Goal: Transaction & Acquisition: Subscribe to service/newsletter

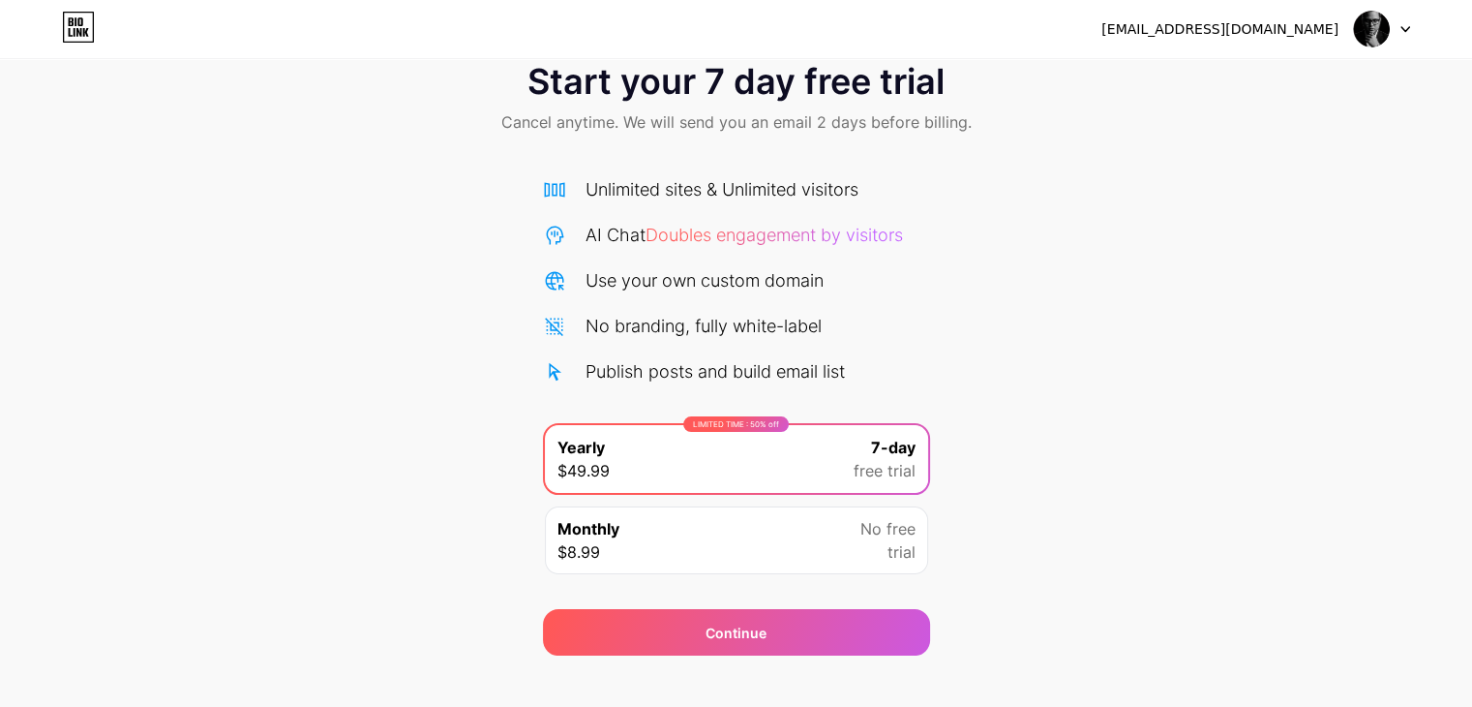
scroll to position [72, 0]
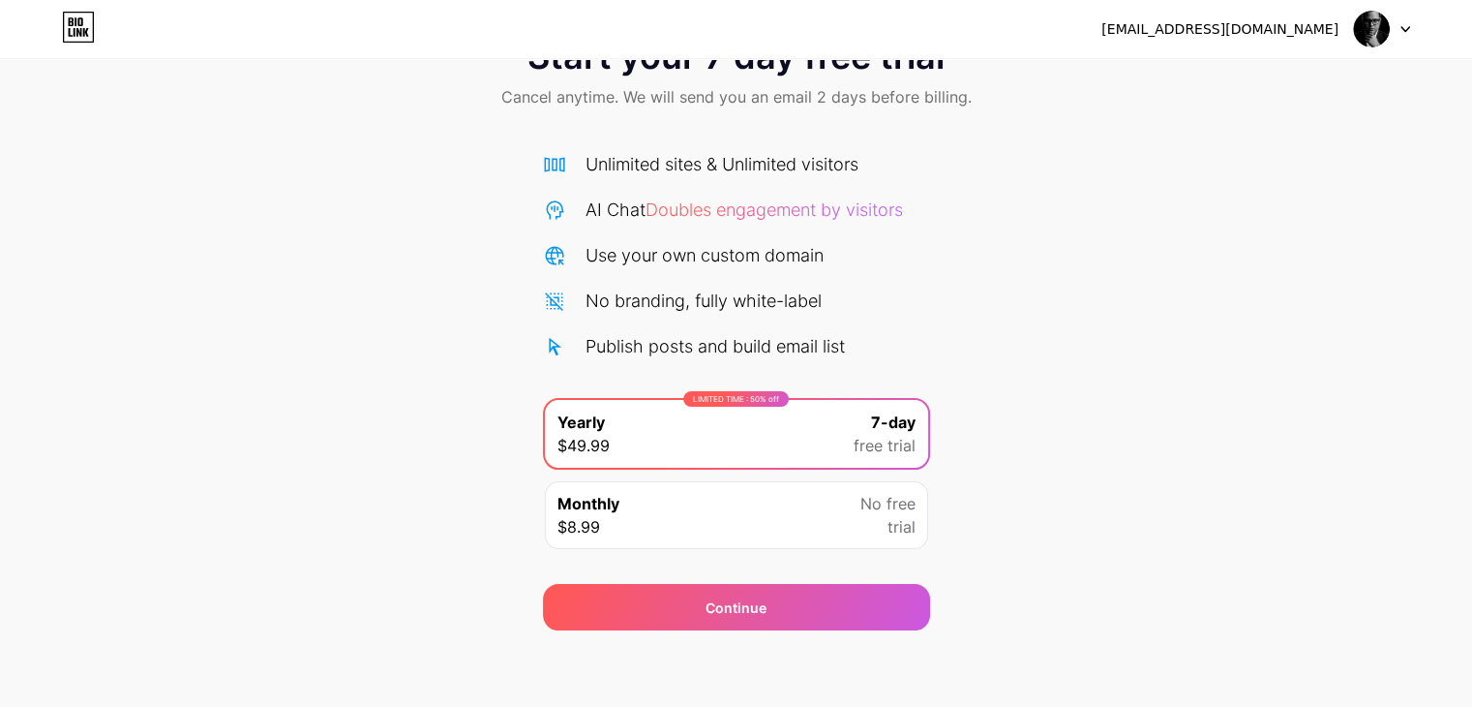
click at [744, 318] on div "Unlimited sites & Unlimited visitors AI Chat Doubles engagement by visitors Use…" at bounding box center [736, 255] width 387 height 208
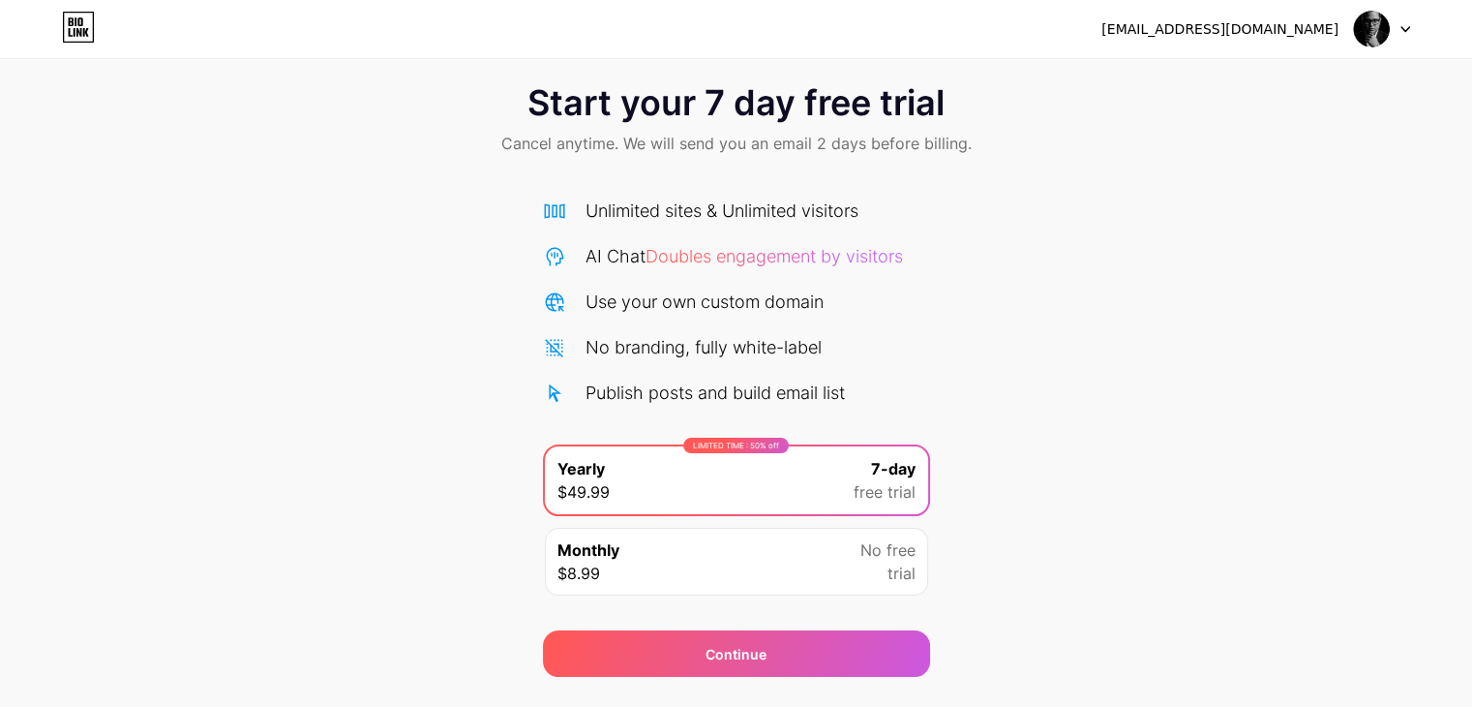
scroll to position [0, 0]
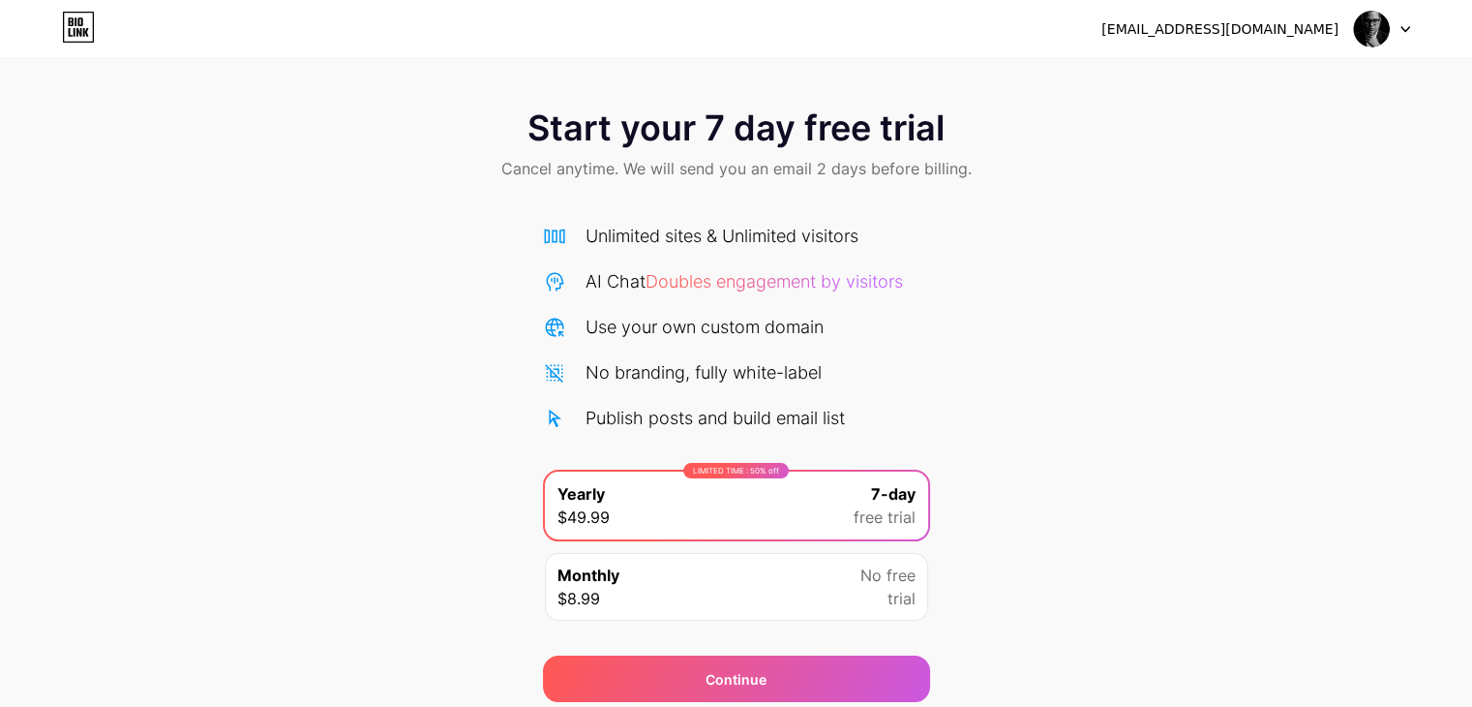
click at [70, 28] on icon at bounding box center [78, 27] width 33 height 31
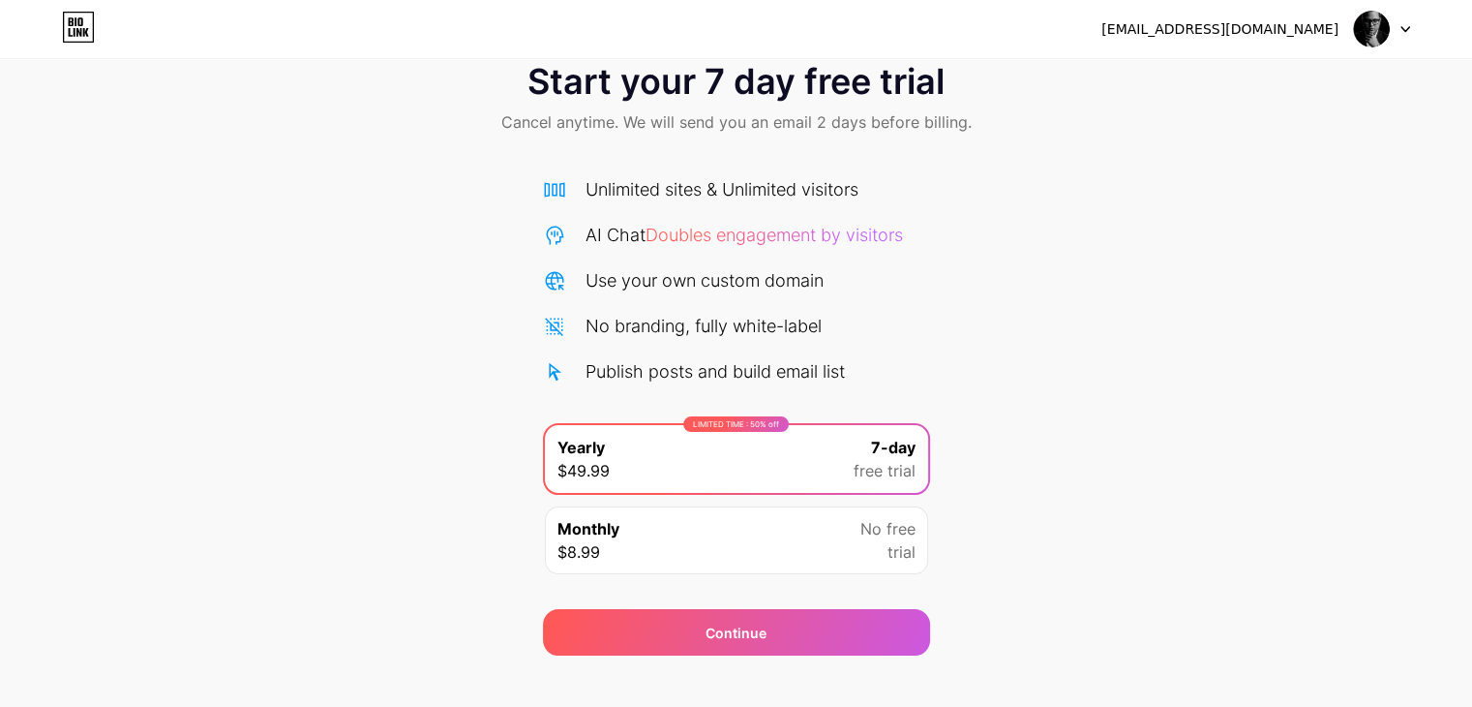
scroll to position [72, 0]
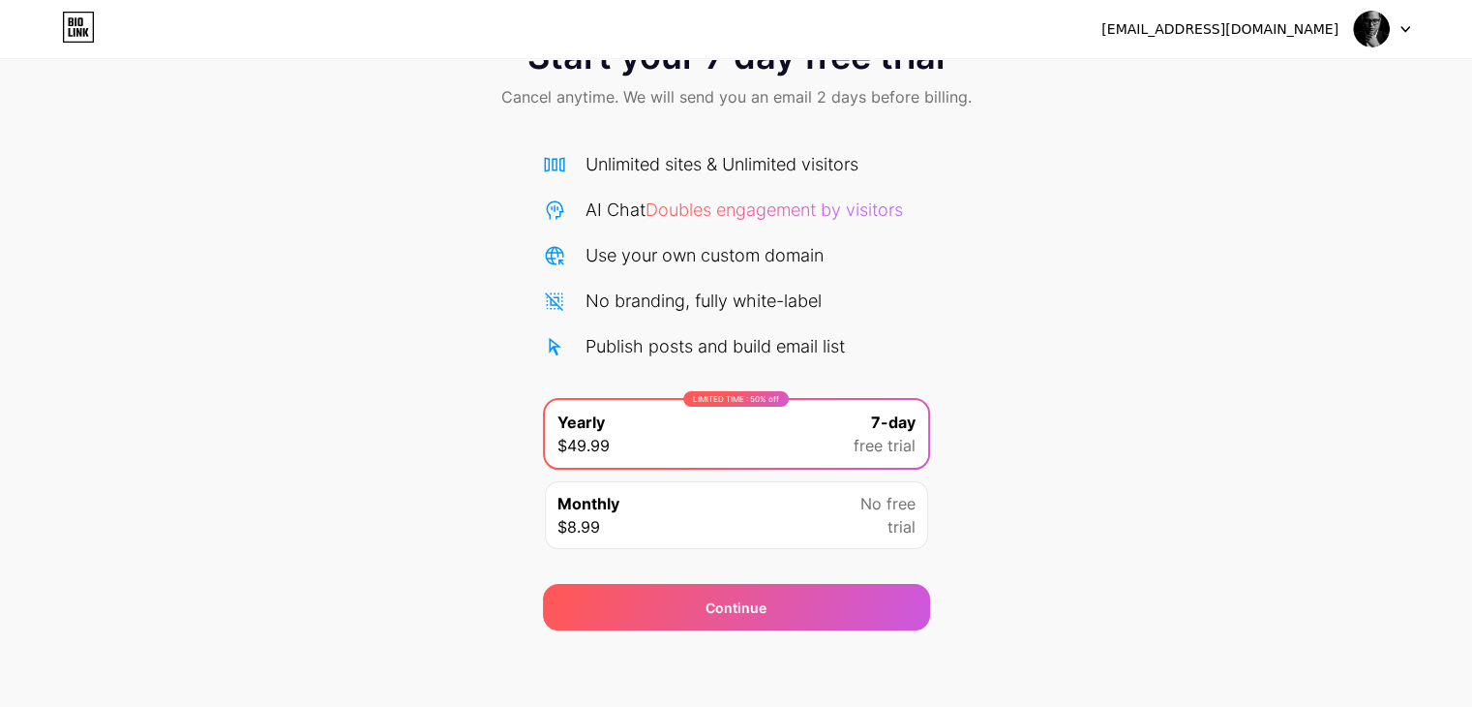
click at [794, 506] on div "Monthly $8.99 No free trial" at bounding box center [736, 515] width 383 height 68
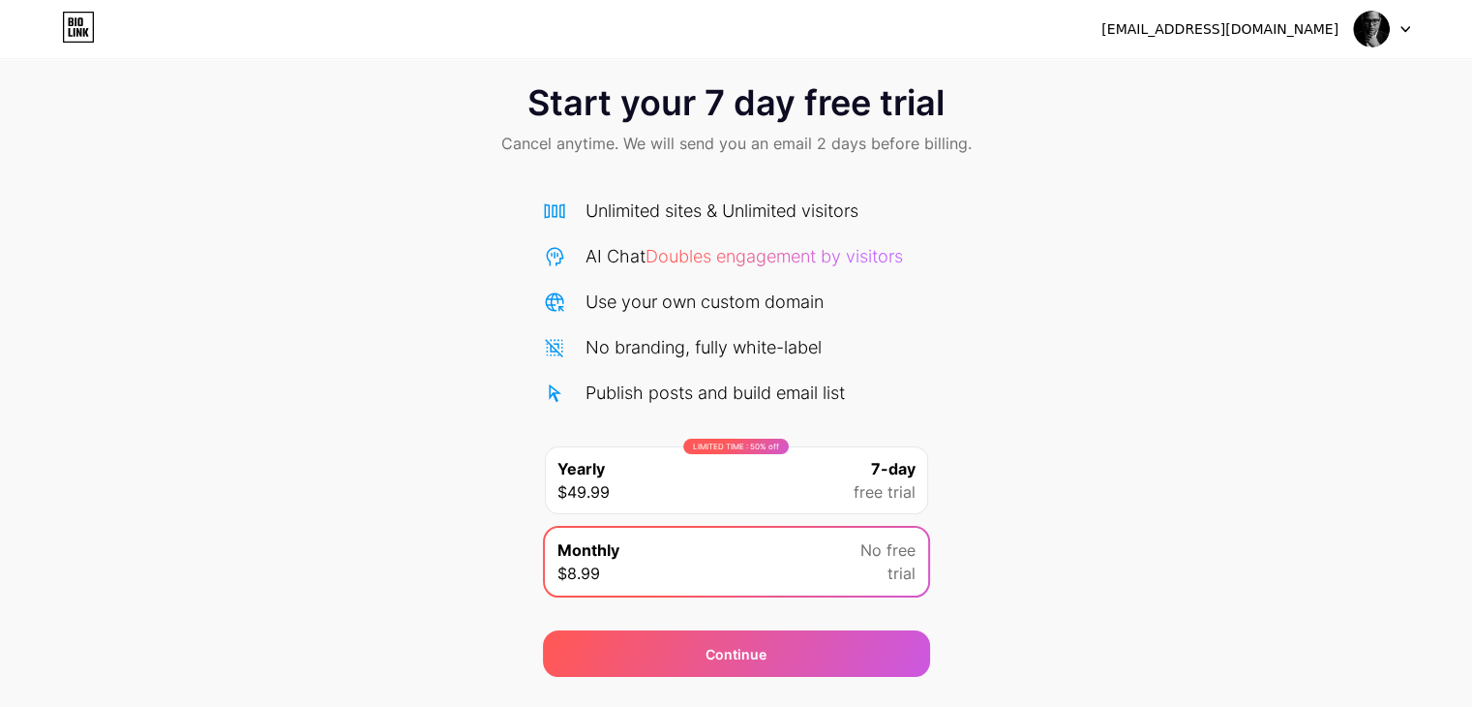
scroll to position [0, 0]
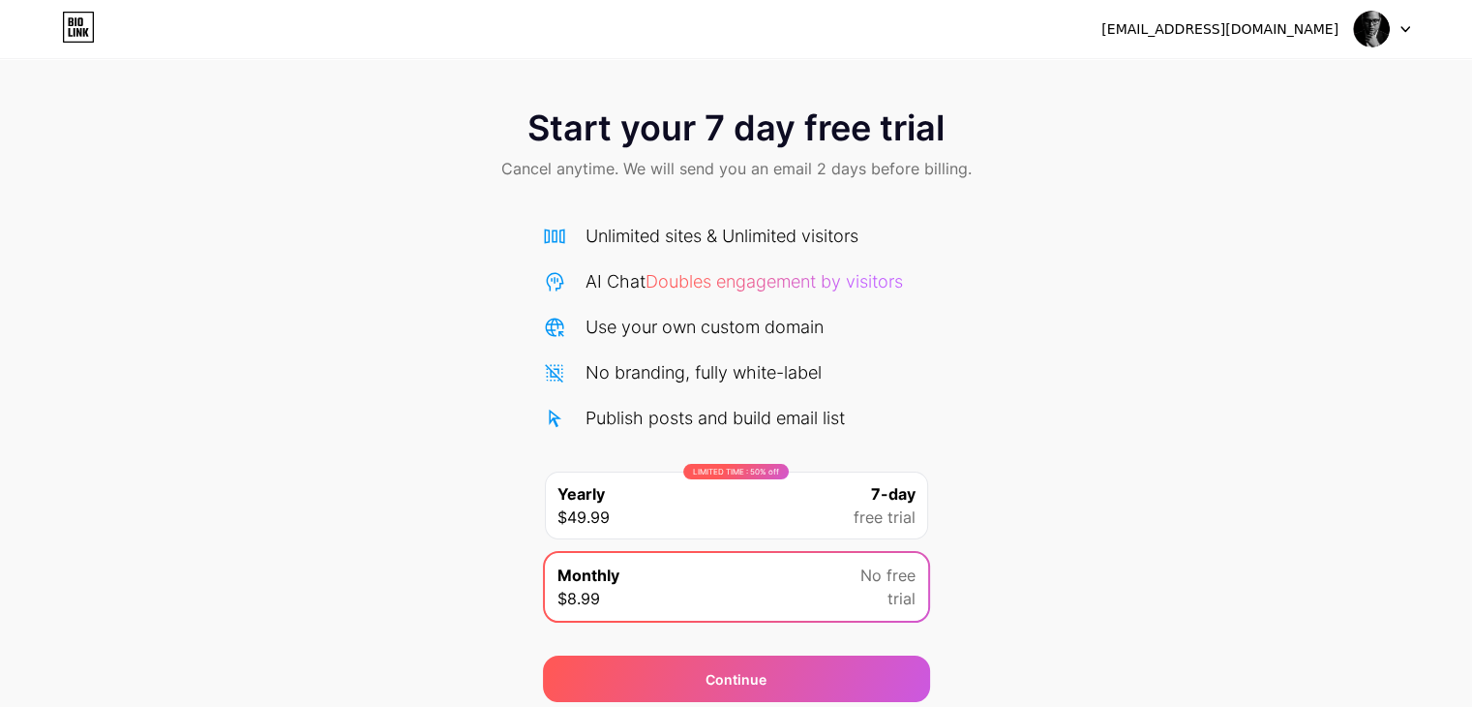
click at [1405, 26] on icon at bounding box center [1406, 29] width 10 height 7
click at [1220, 184] on div "Start your 7 day free trial Cancel anytime. We will send you an email 2 days be…" at bounding box center [736, 146] width 1472 height 114
click at [657, 501] on div "LIMITED TIME : 50% off Yearly $49.99 7-day free trial" at bounding box center [736, 505] width 383 height 68
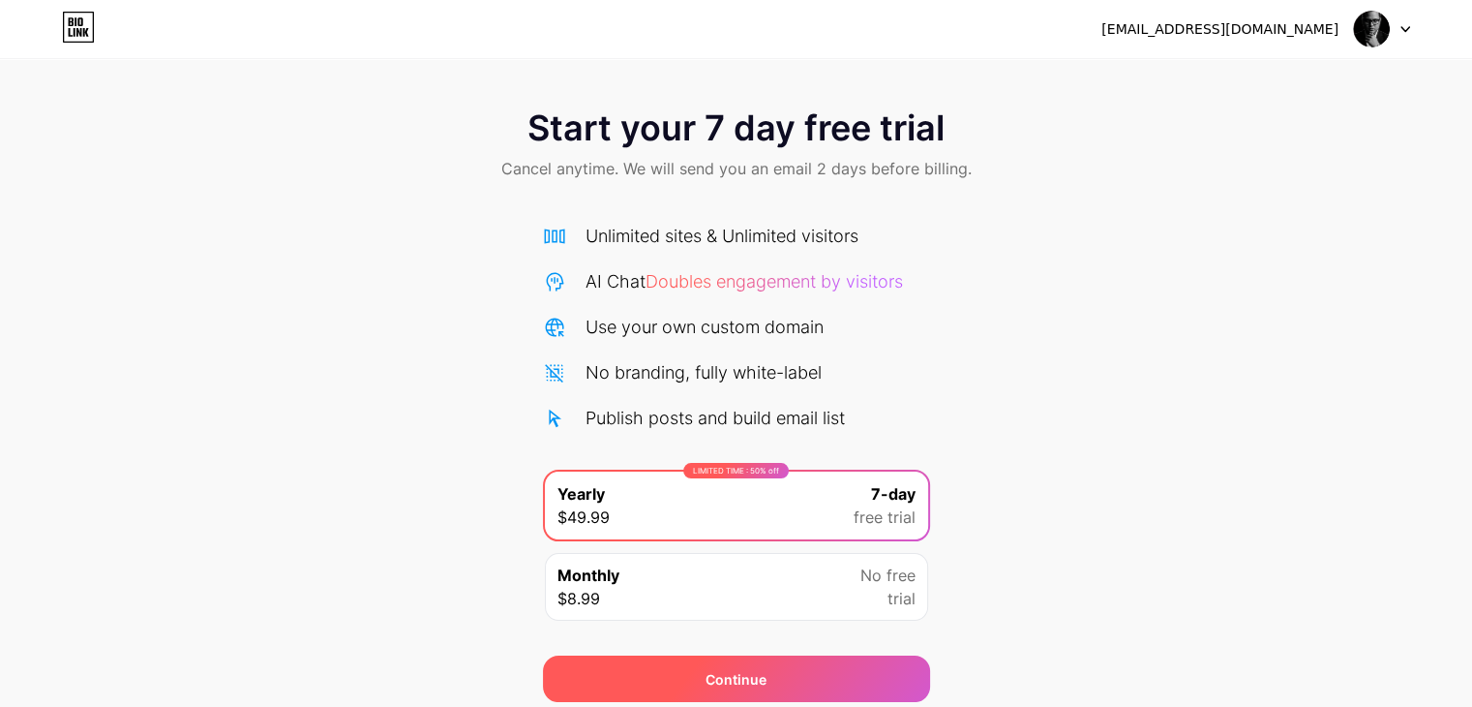
click at [735, 685] on div "Continue" at bounding box center [736, 679] width 61 height 20
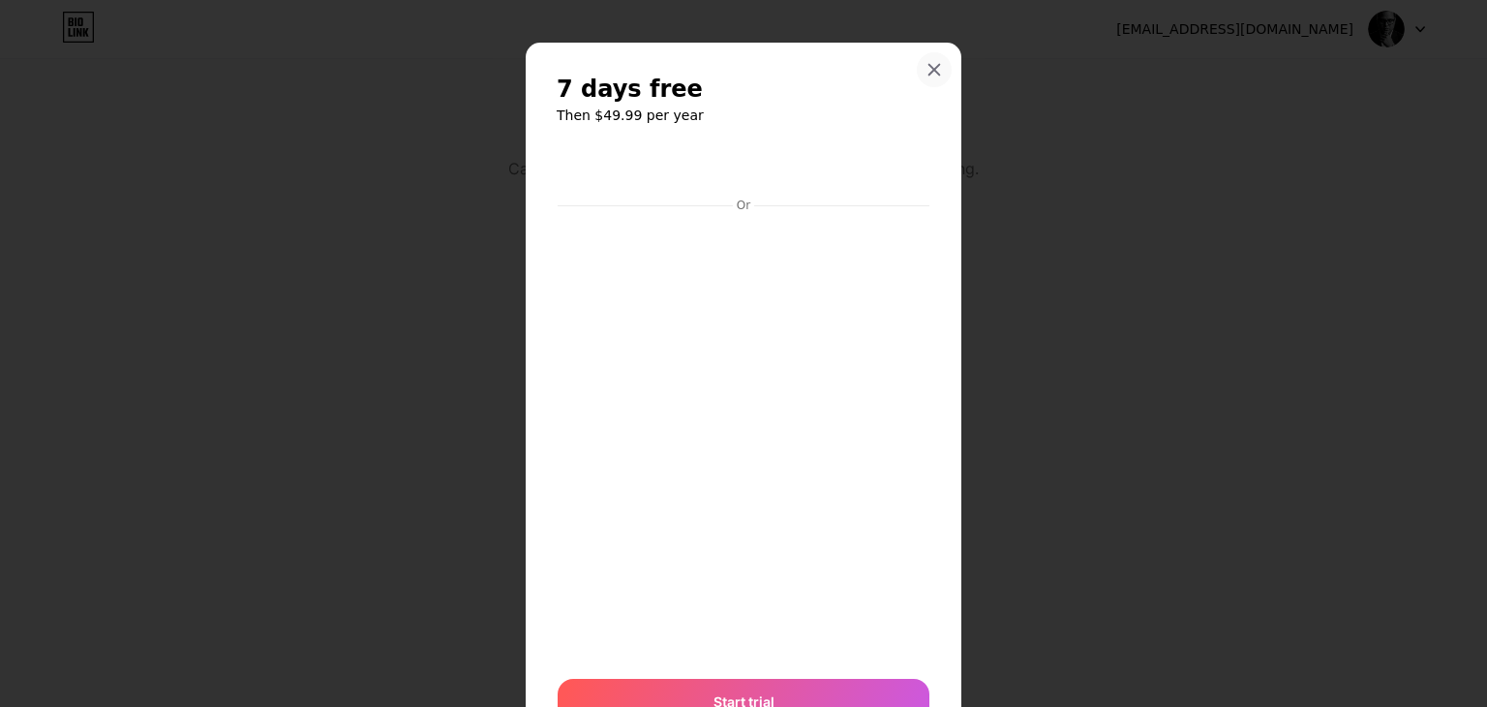
click at [929, 71] on icon at bounding box center [933, 69] width 15 height 15
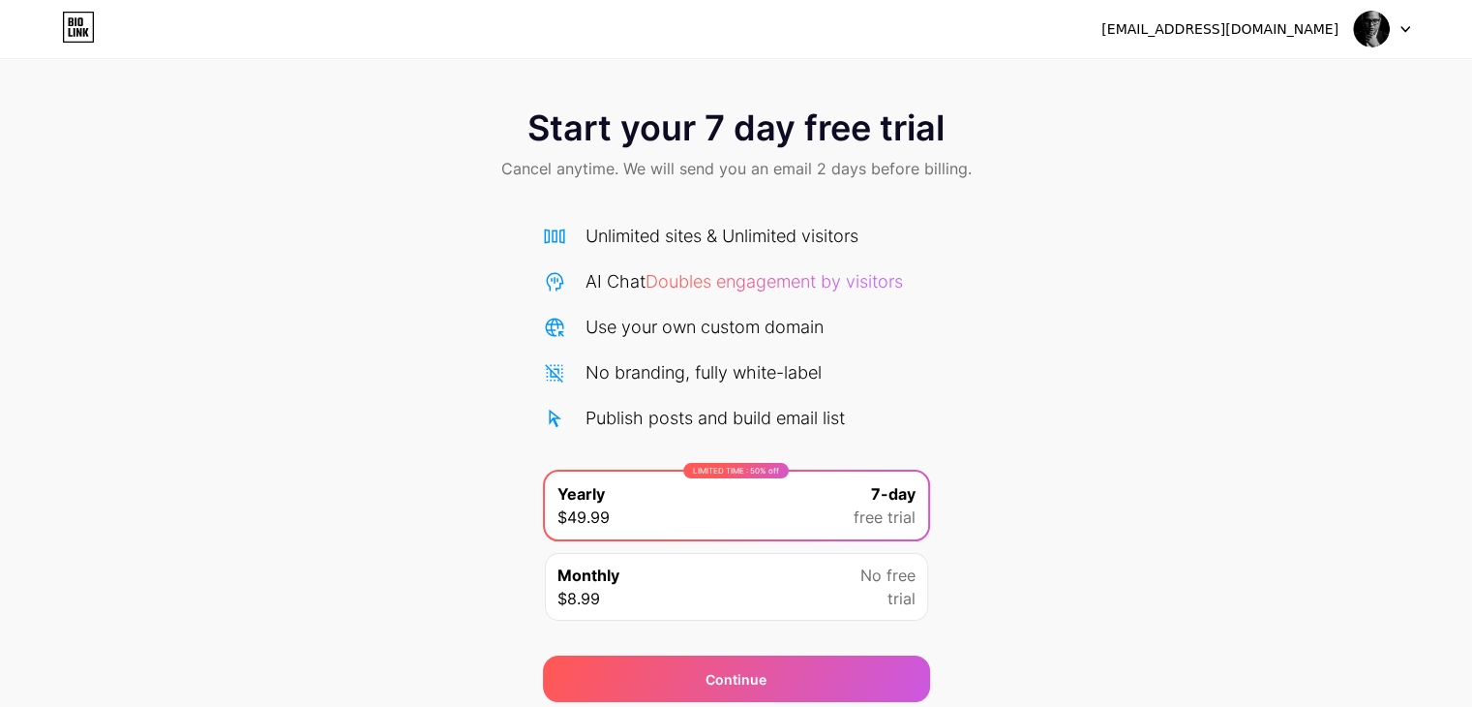
click at [1400, 16] on div at bounding box center [1382, 29] width 56 height 35
click at [1224, 80] on li "Logout" at bounding box center [1289, 79] width 240 height 52
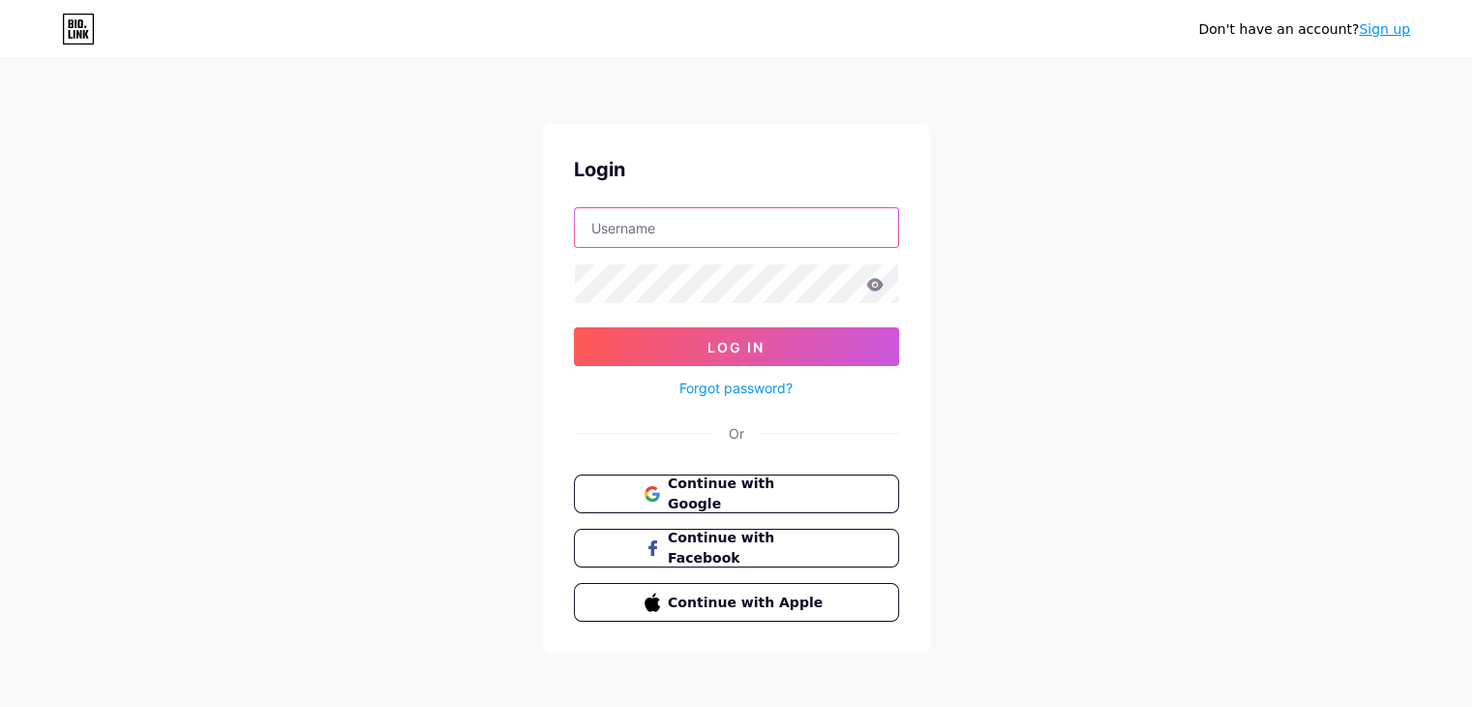
type input "[EMAIL_ADDRESS][DOMAIN_NAME]"
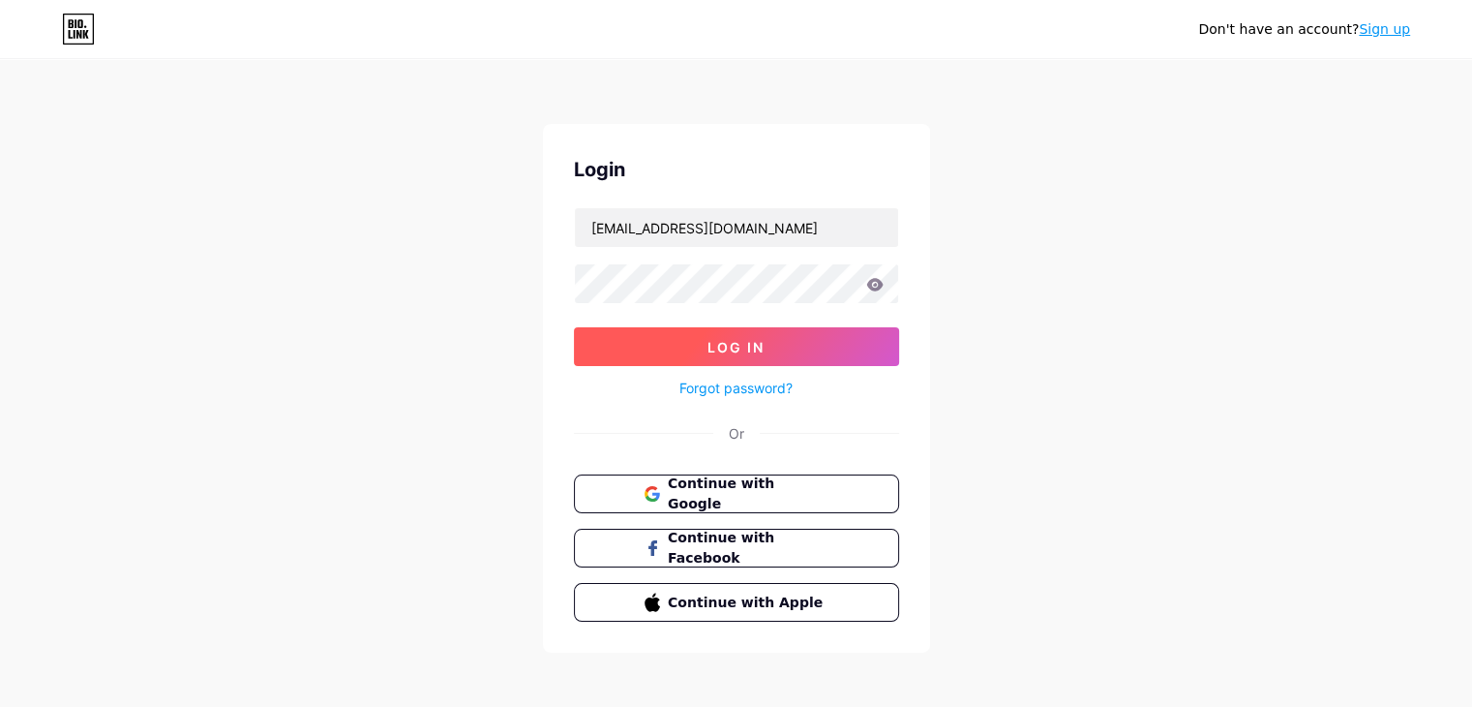
click at [802, 336] on button "Log In" at bounding box center [736, 346] width 325 height 39
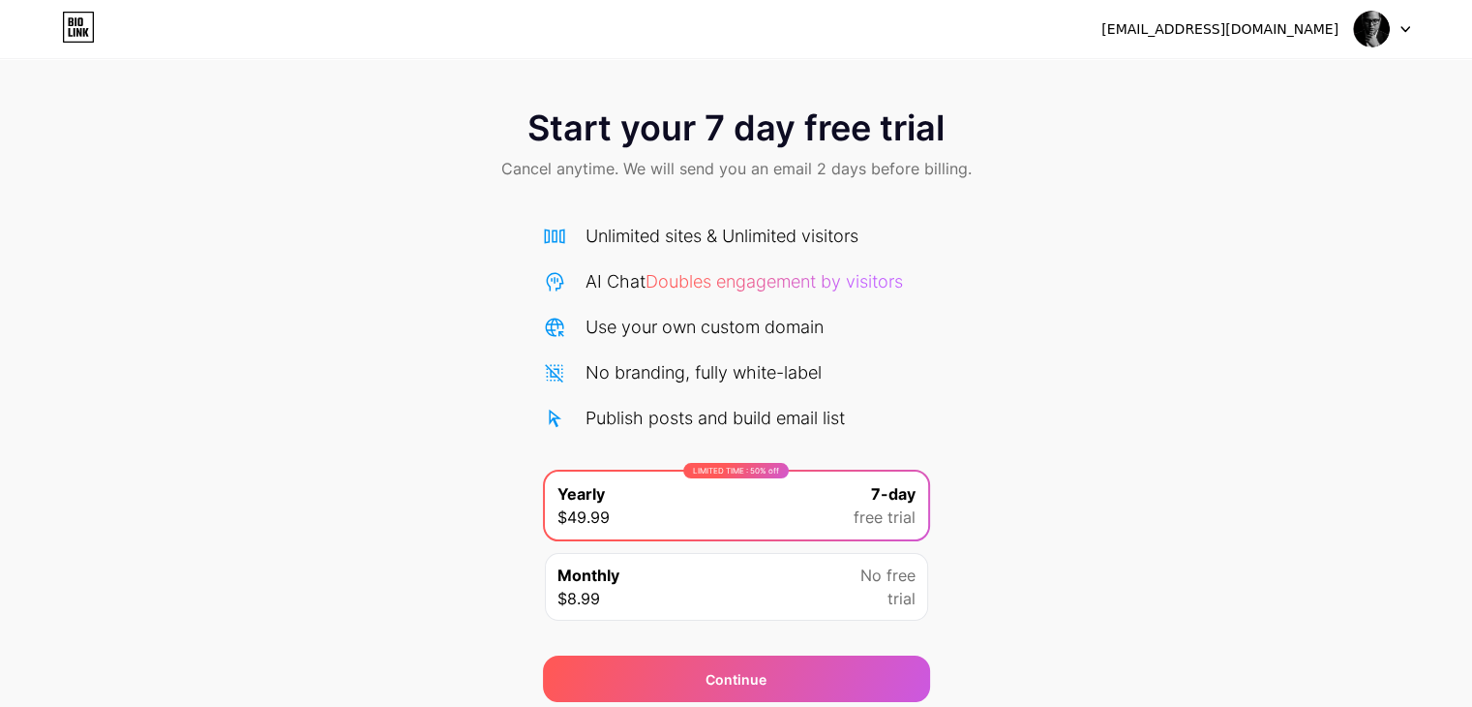
click at [832, 164] on span "Cancel anytime. We will send you an email 2 days before billing." at bounding box center [736, 168] width 470 height 23
drag, startPoint x: 785, startPoint y: 156, endPoint x: 724, endPoint y: 156, distance: 61.0
click at [775, 156] on div "Start your 7 day free trial Cancel anytime. We will send you an email 2 days be…" at bounding box center [736, 146] width 1472 height 114
click at [1405, 28] on icon at bounding box center [1406, 29] width 10 height 7
click at [1222, 77] on li "Logout" at bounding box center [1289, 79] width 240 height 52
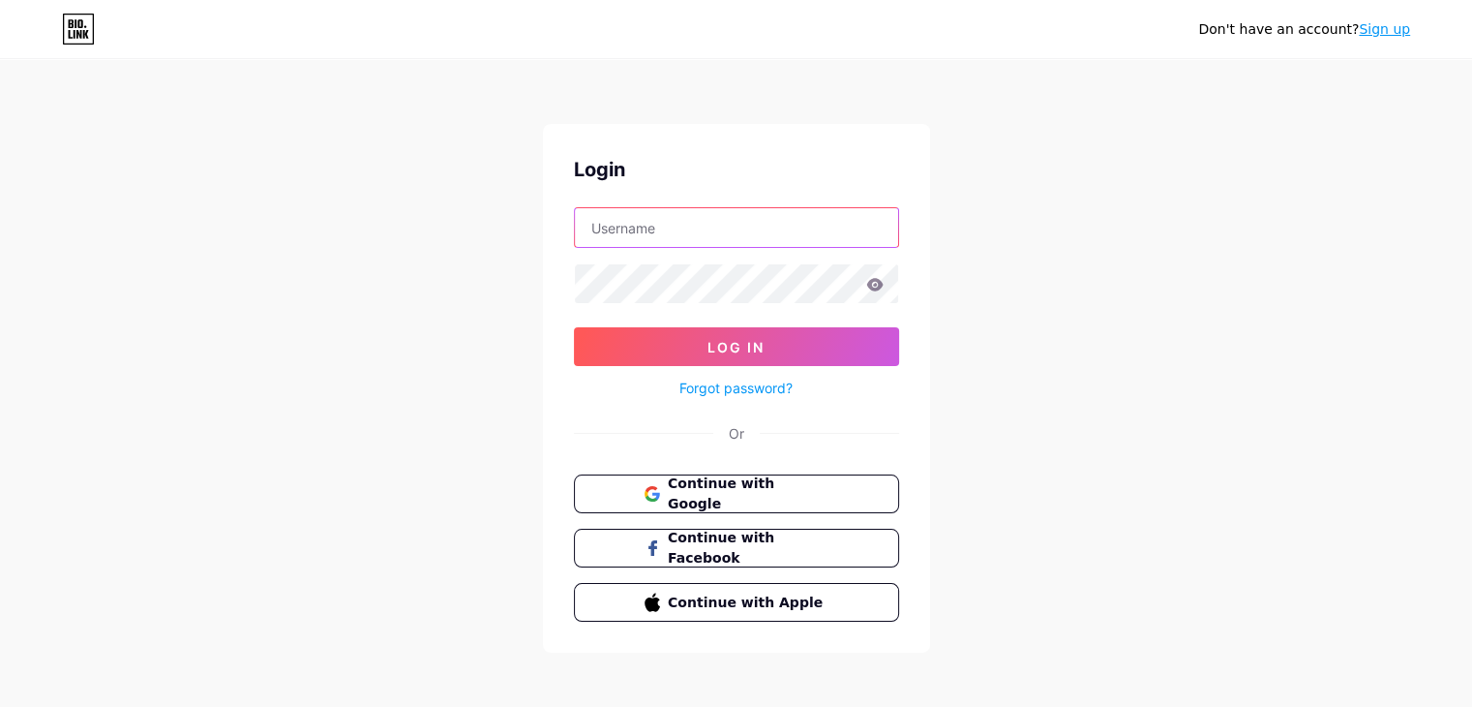
type input "[EMAIL_ADDRESS][DOMAIN_NAME]"
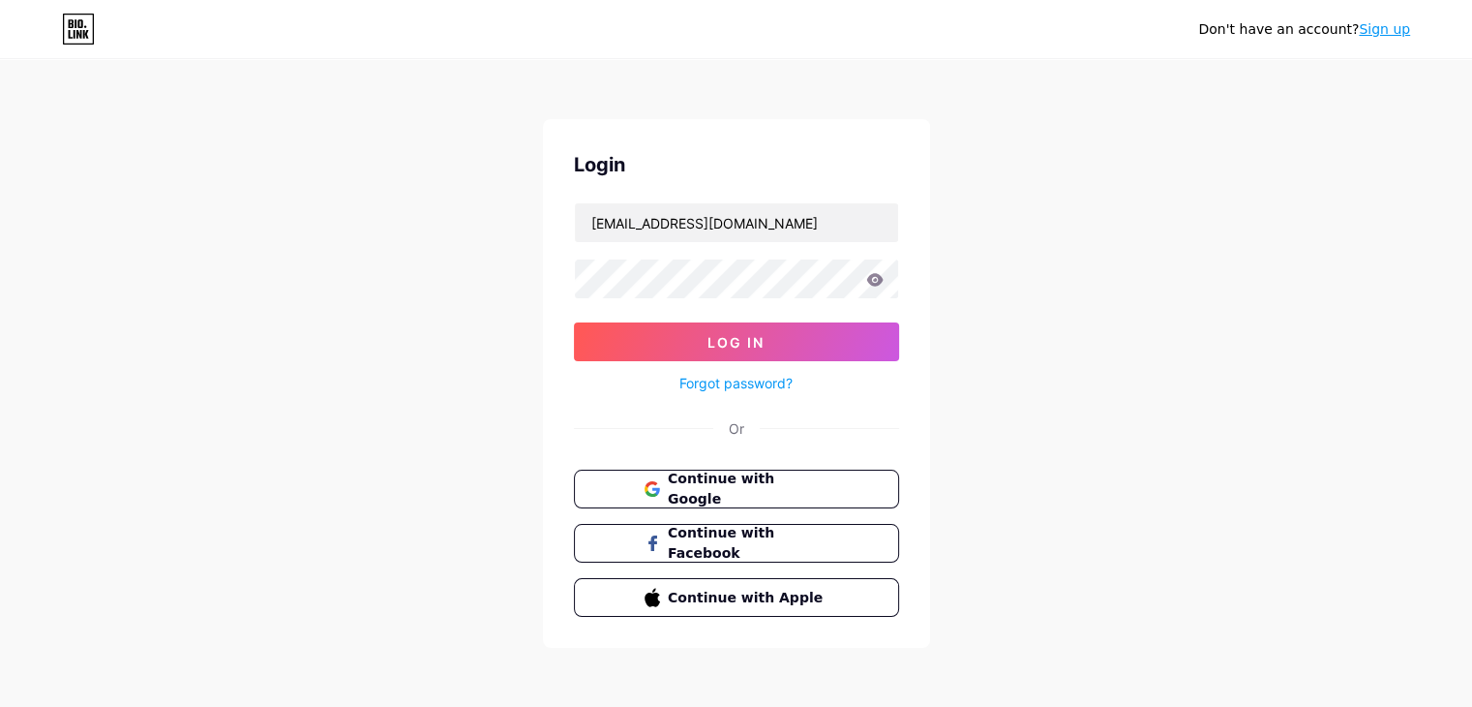
click at [1391, 27] on link "Sign up" at bounding box center [1384, 28] width 51 height 15
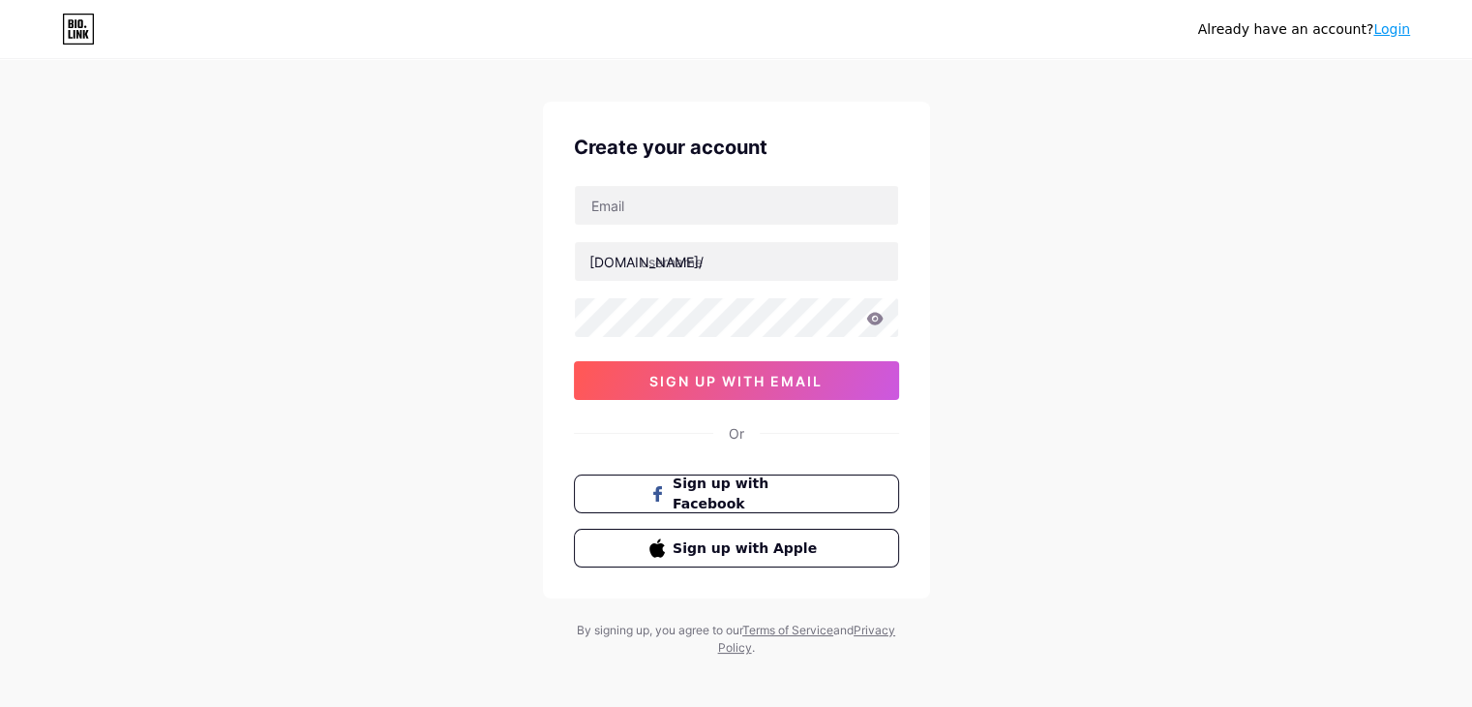
scroll to position [33, 0]
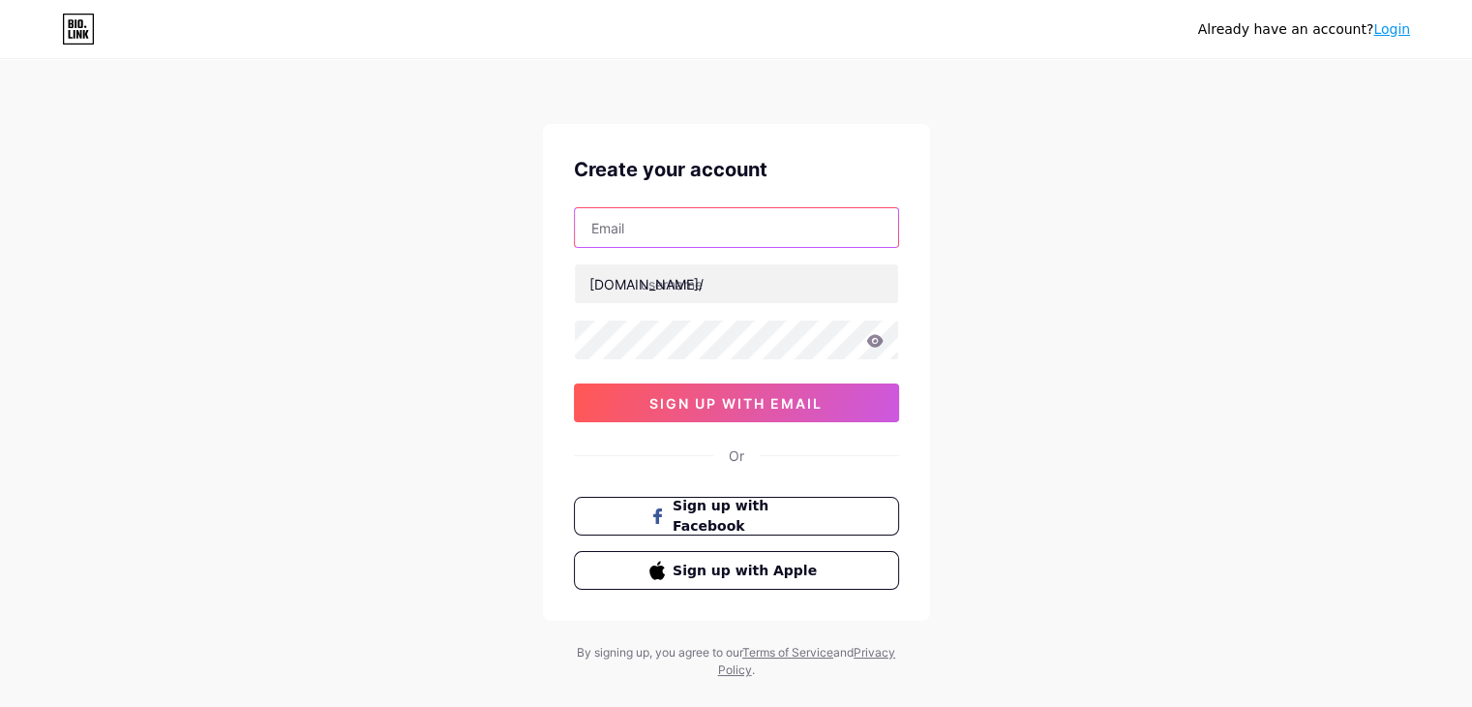
type input "[EMAIL_ADDRESS][DOMAIN_NAME]"
click at [763, 234] on input "[EMAIL_ADDRESS][DOMAIN_NAME]" at bounding box center [736, 227] width 323 height 39
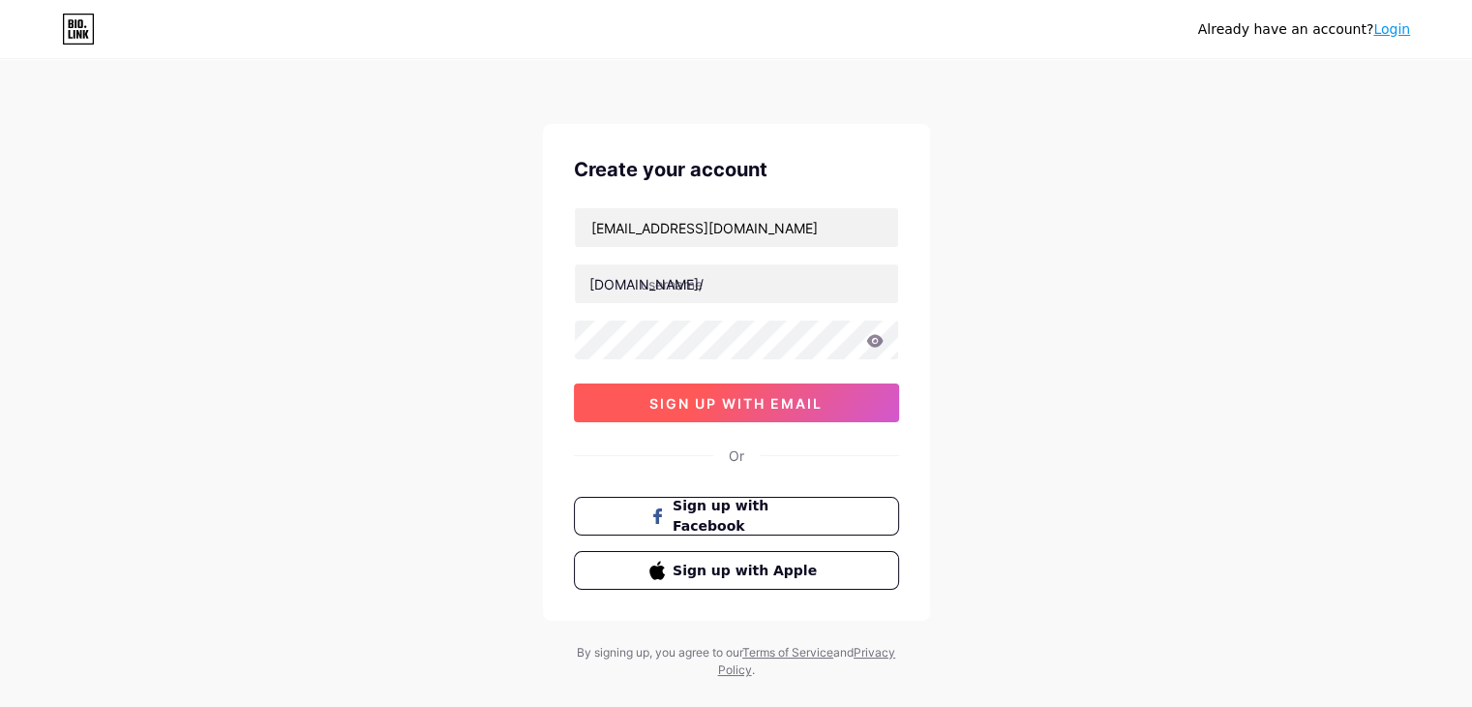
click at [724, 411] on button "sign up with email" at bounding box center [736, 402] width 325 height 39
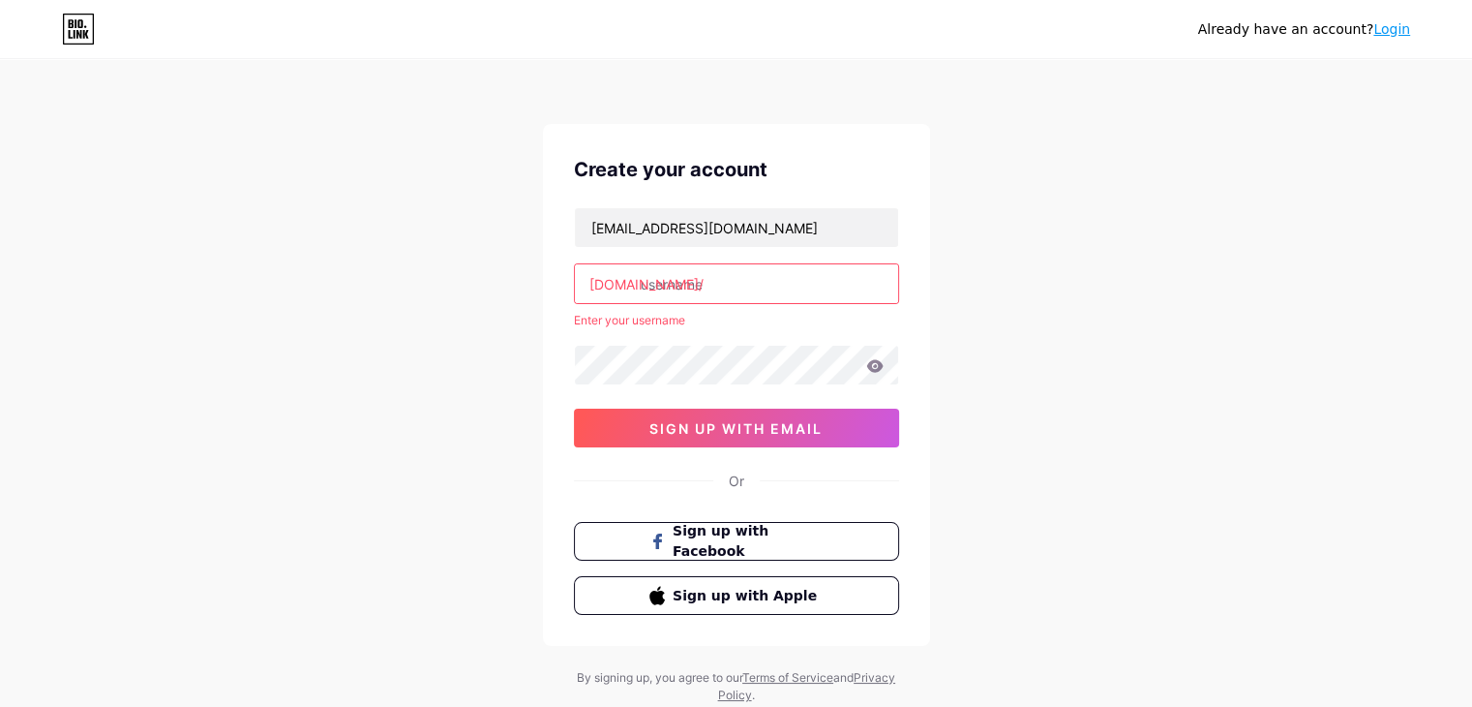
click at [702, 288] on input "text" at bounding box center [736, 283] width 323 height 39
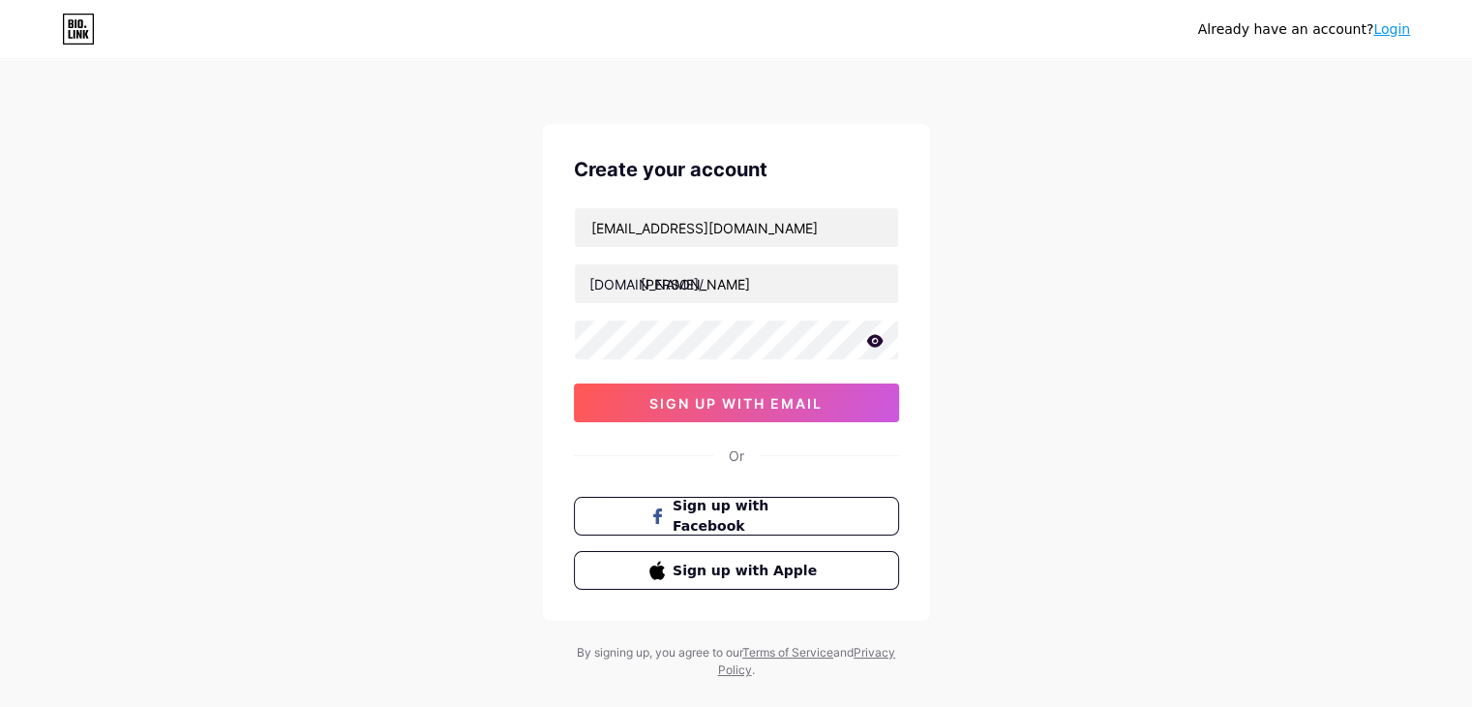
click at [747, 403] on div "kasdullah1990@gmail.com bio.link/ dullah sign up with email" at bounding box center [736, 314] width 325 height 215
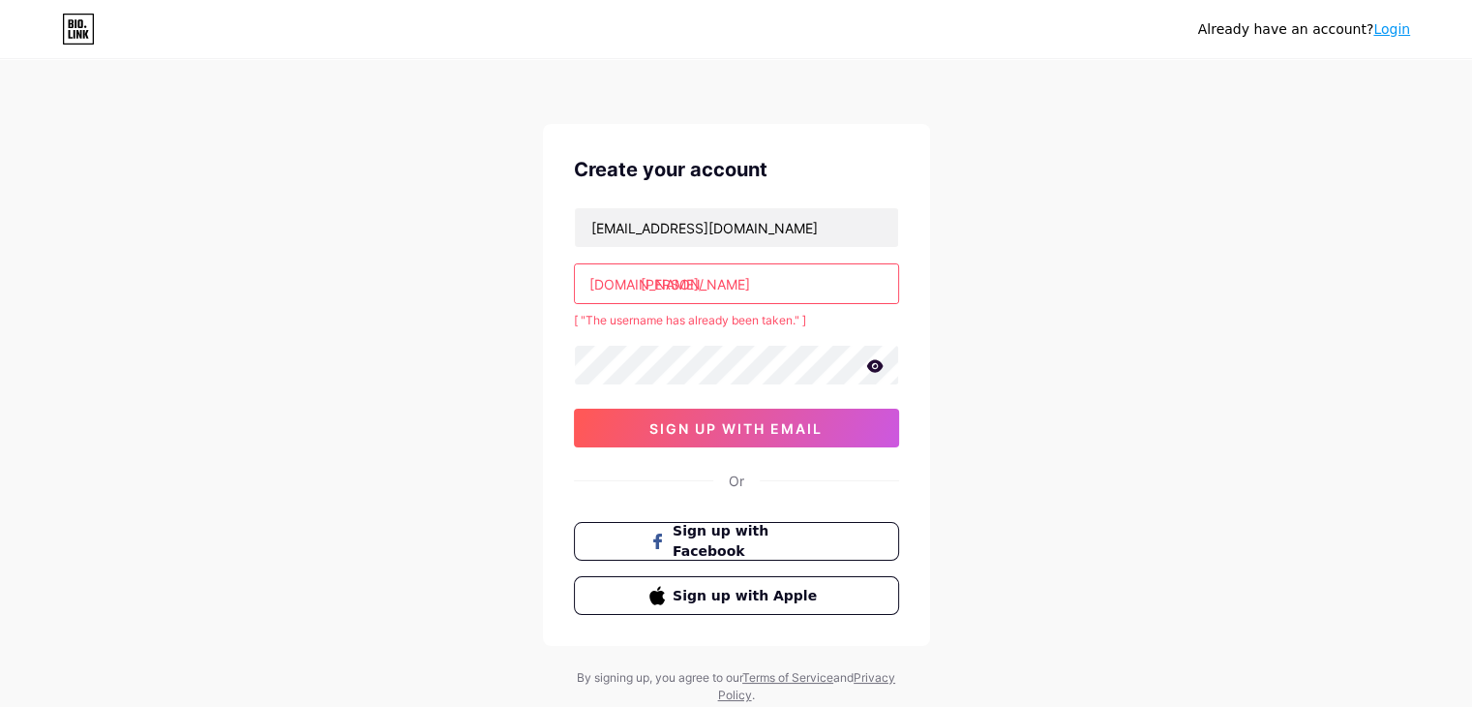
click at [647, 284] on input "dullah" at bounding box center [736, 283] width 323 height 39
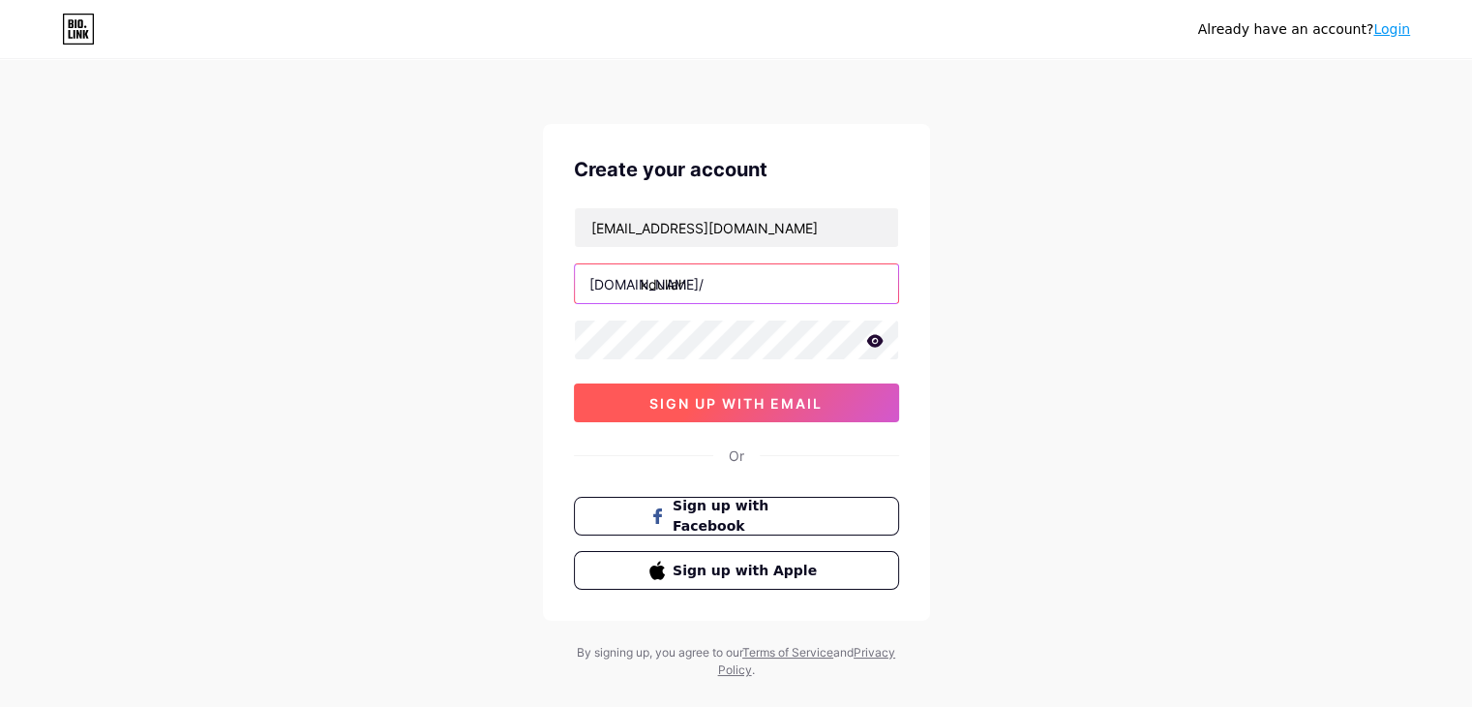
type input "kdullah"
click at [676, 398] on span "sign up with email" at bounding box center [736, 403] width 173 height 16
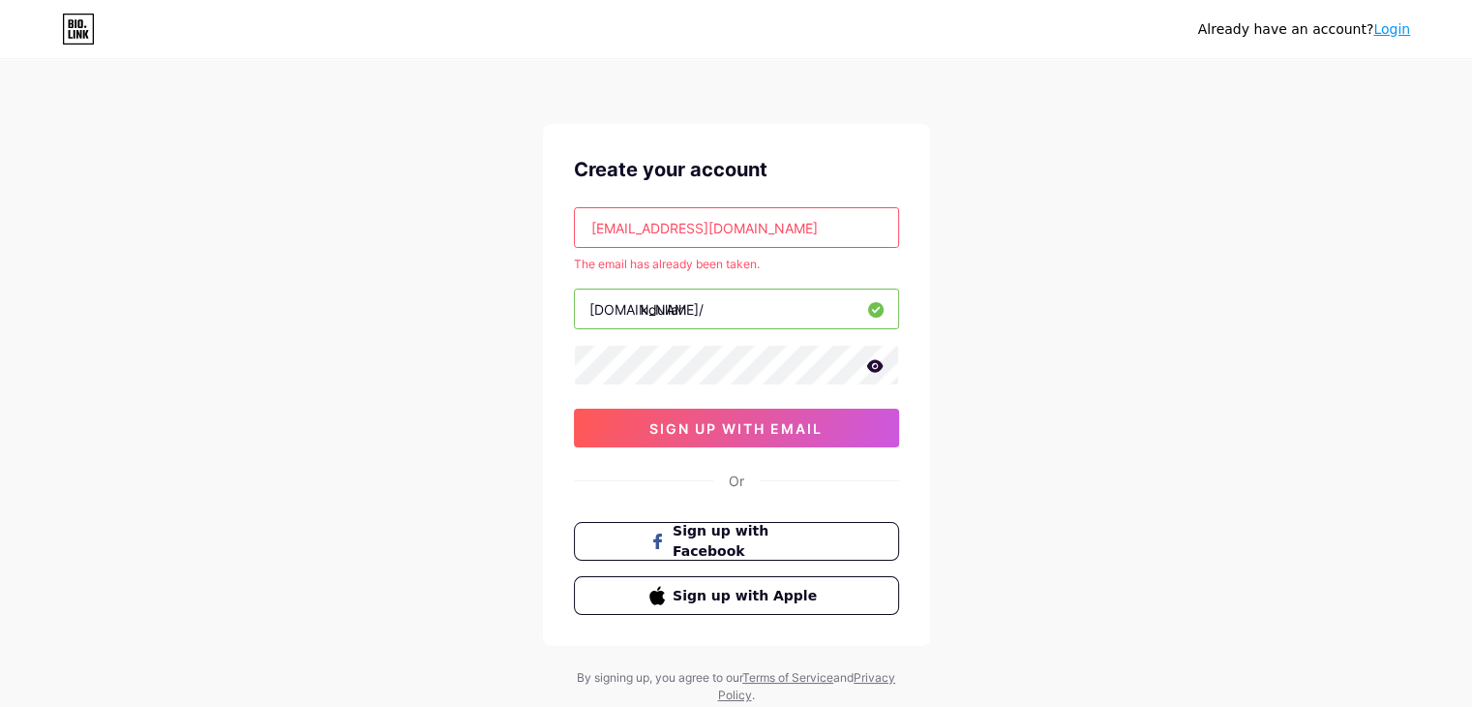
drag, startPoint x: 765, startPoint y: 235, endPoint x: 477, endPoint y: 228, distance: 287.6
click at [477, 228] on div "Already have an account? Login Create your account kasdullah1990@gmail.com The …" at bounding box center [736, 383] width 1472 height 766
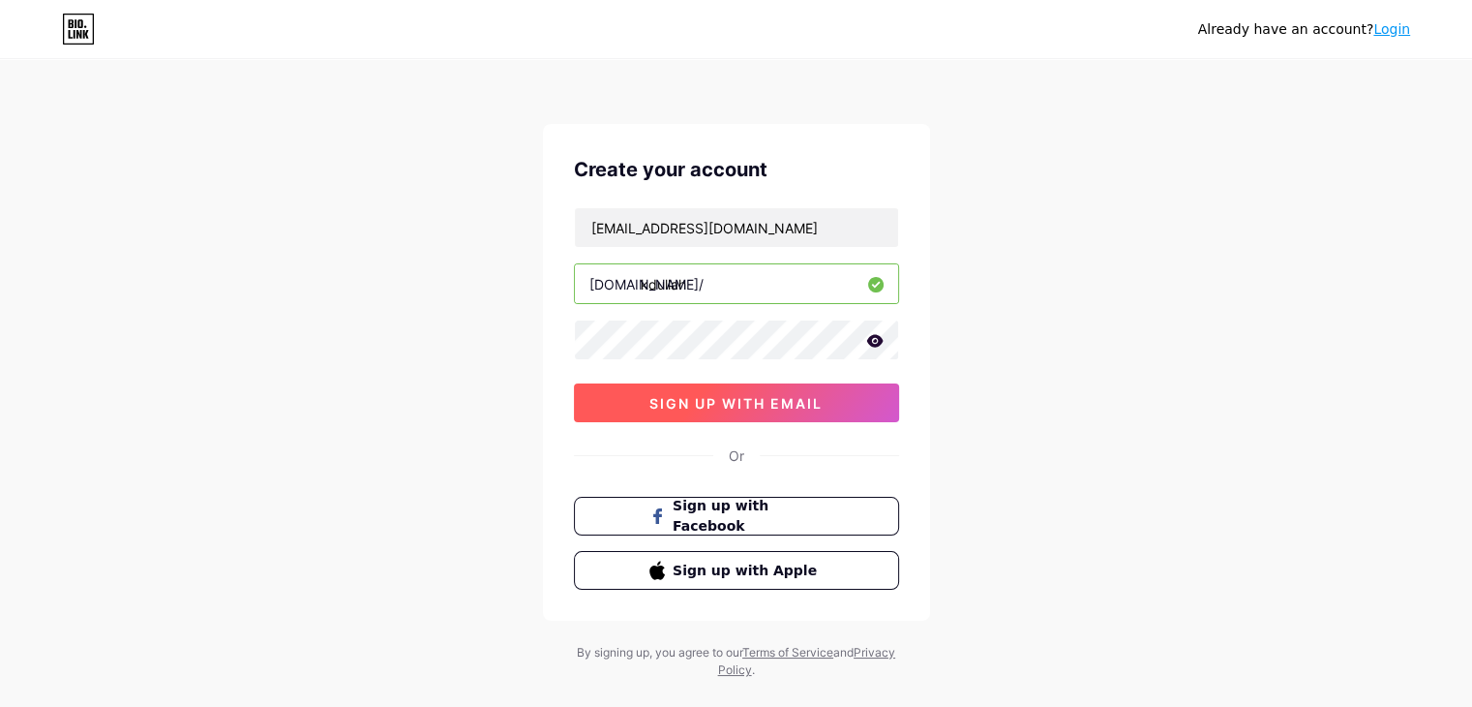
click at [722, 395] on span "sign up with email" at bounding box center [736, 403] width 173 height 16
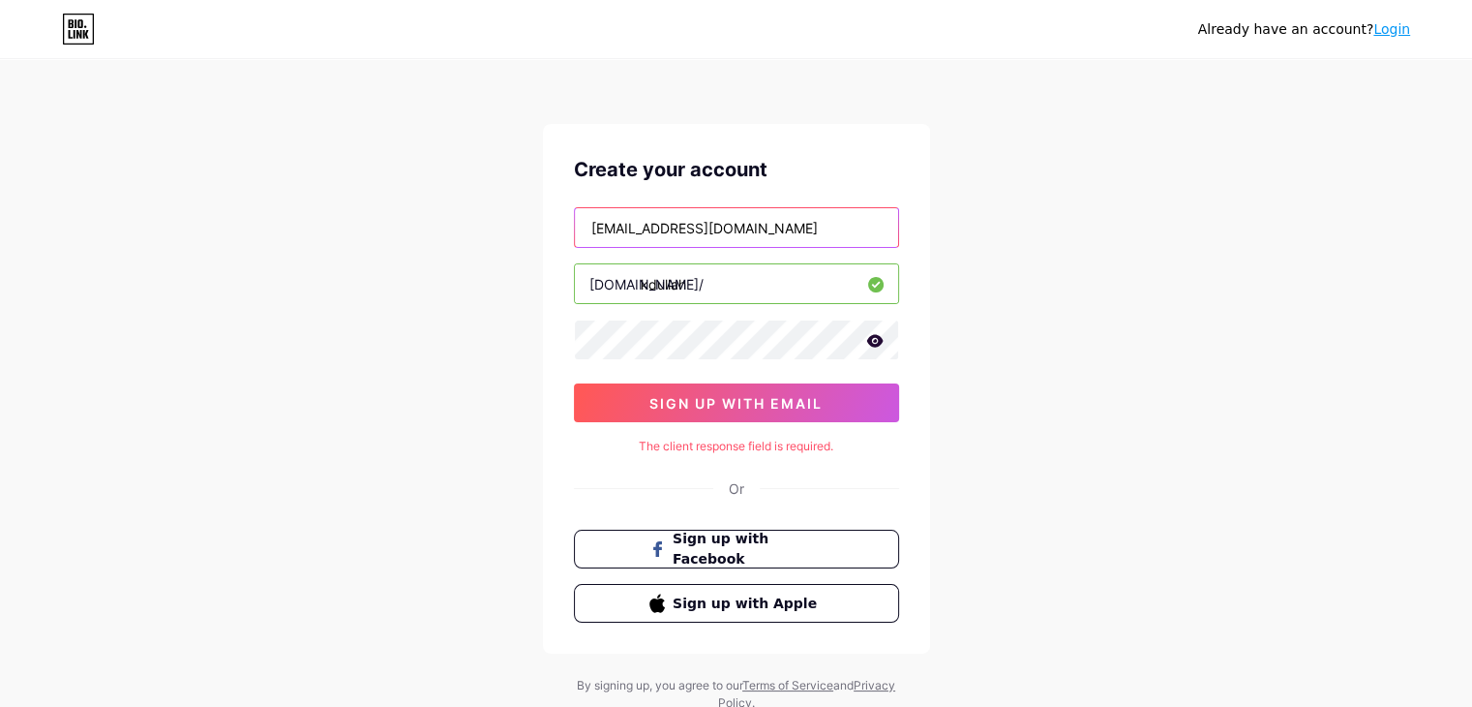
click at [774, 229] on input "kasdullah1008@gmail.com" at bounding box center [736, 227] width 323 height 39
drag, startPoint x: 830, startPoint y: 227, endPoint x: 554, endPoint y: 227, distance: 275.9
click at [554, 227] on div "Create your account kasdullah1008@gmail.com bio.link/ kdullah sign up with emai…" at bounding box center [736, 389] width 387 height 530
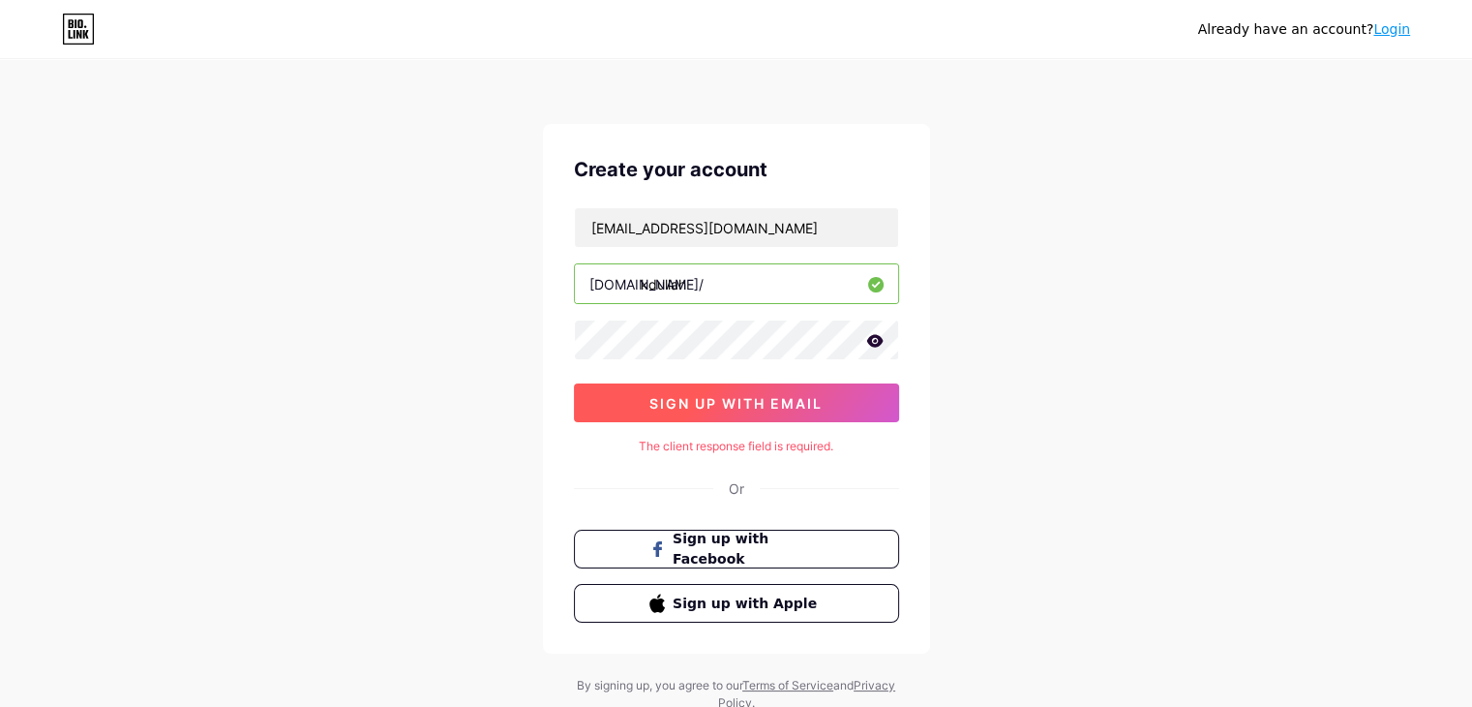
click at [747, 395] on span "sign up with email" at bounding box center [736, 403] width 173 height 16
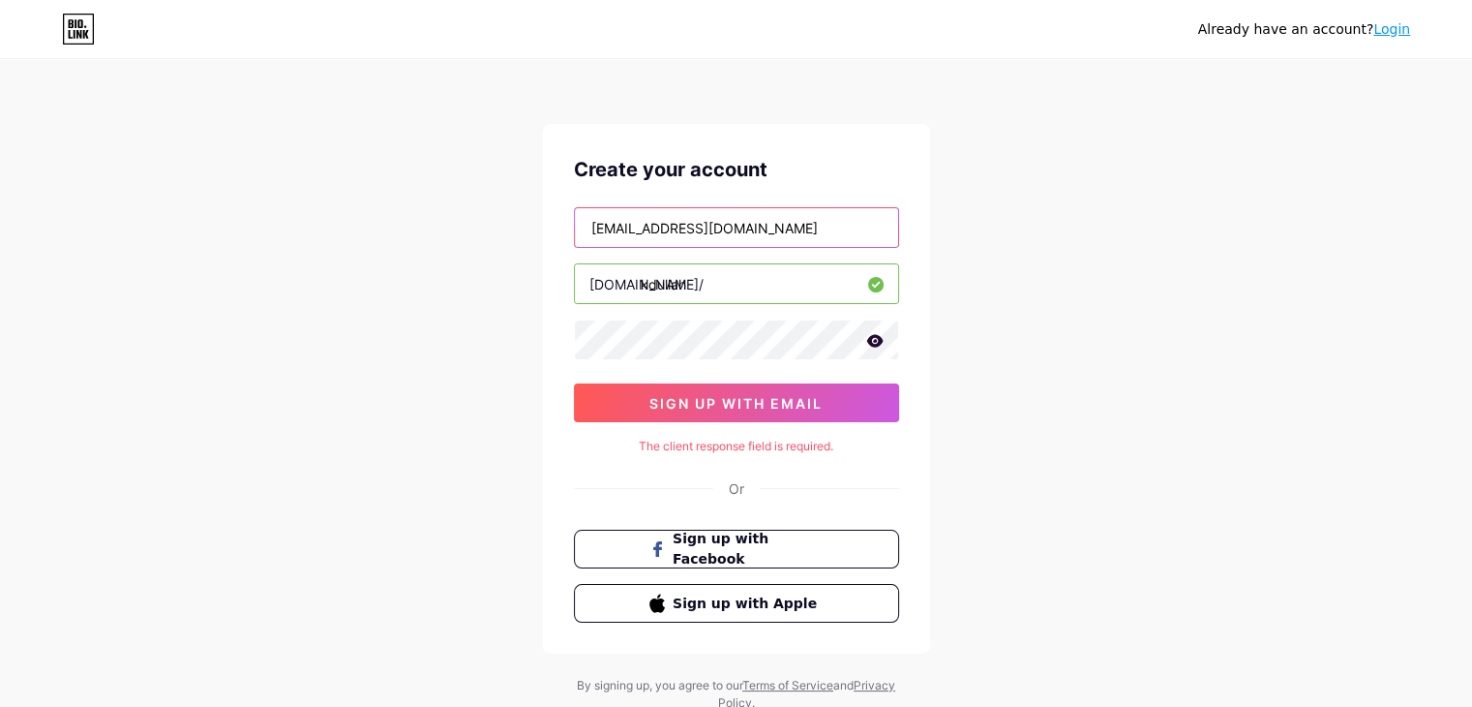
drag, startPoint x: 836, startPoint y: 226, endPoint x: 505, endPoint y: 233, distance: 331.2
click at [492, 235] on div "Already have an account? Login Create your account dini.rakhmawati18@gmail.com …" at bounding box center [736, 386] width 1472 height 773
type input "[EMAIL_ADDRESS][DOMAIN_NAME]"
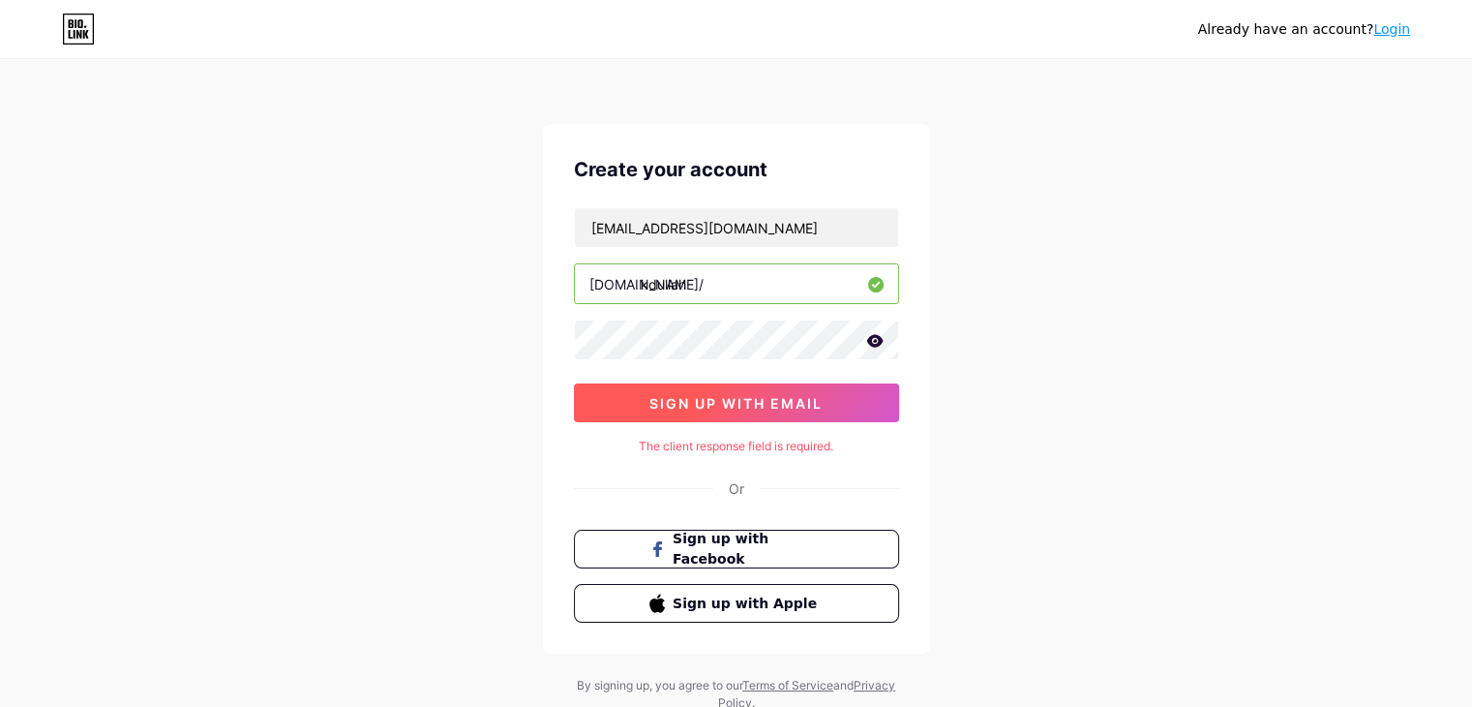
click at [762, 395] on span "sign up with email" at bounding box center [736, 403] width 173 height 16
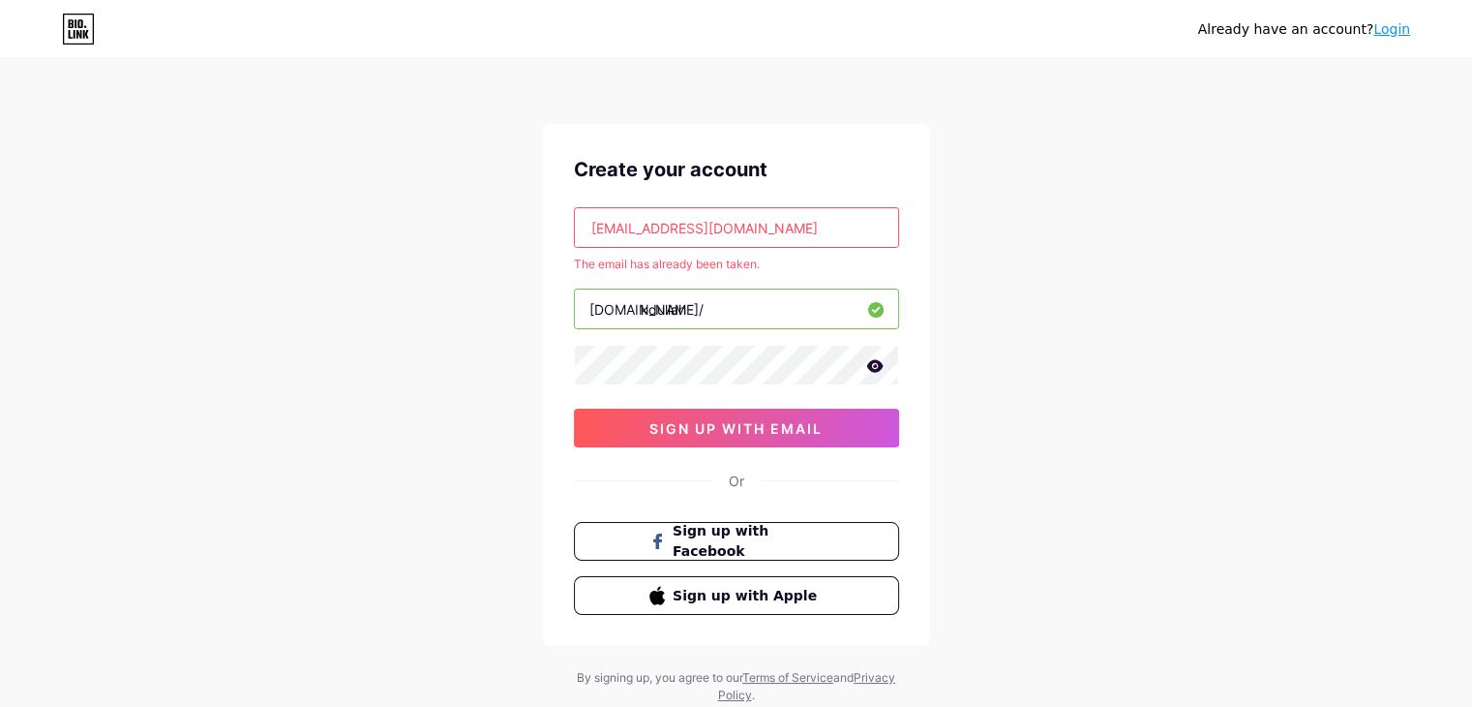
click at [1394, 30] on link "Login" at bounding box center [1392, 28] width 37 height 15
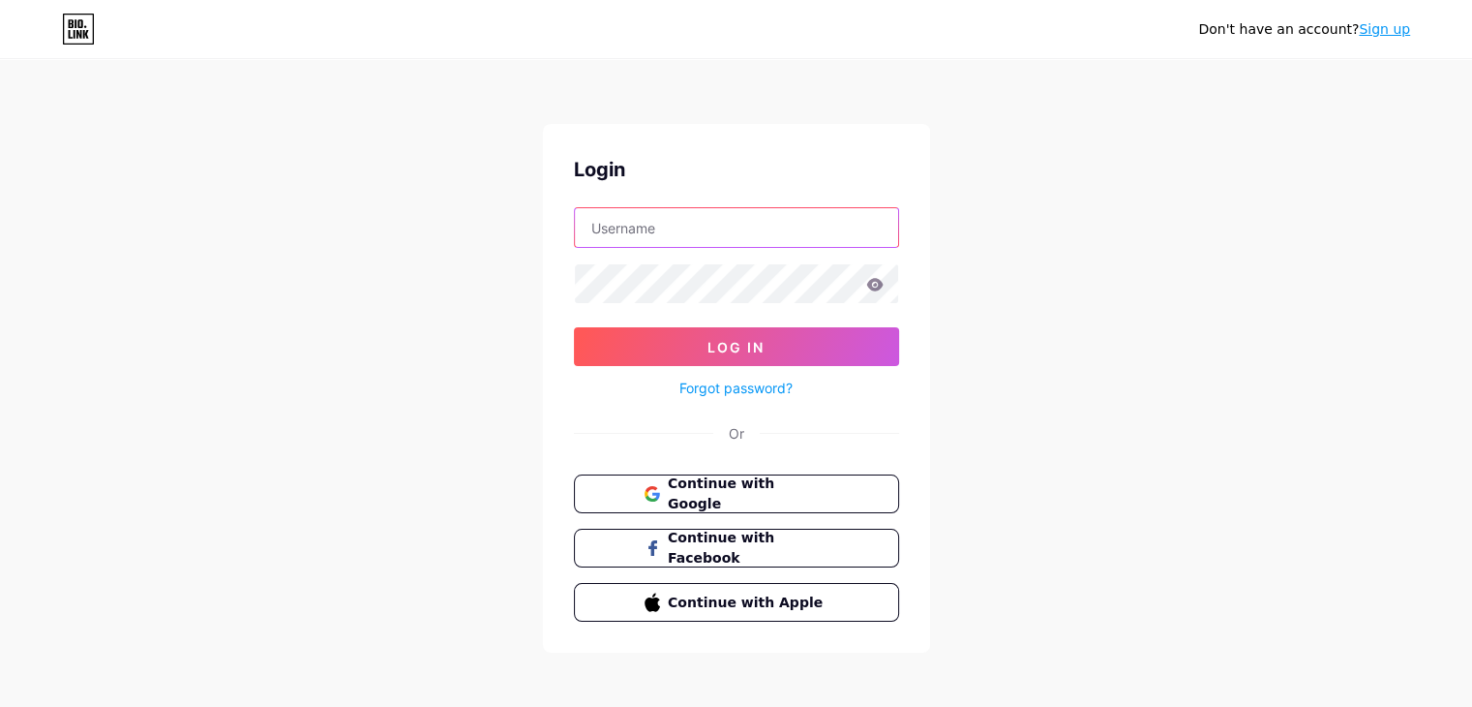
type input "[EMAIL_ADDRESS][DOMAIN_NAME]"
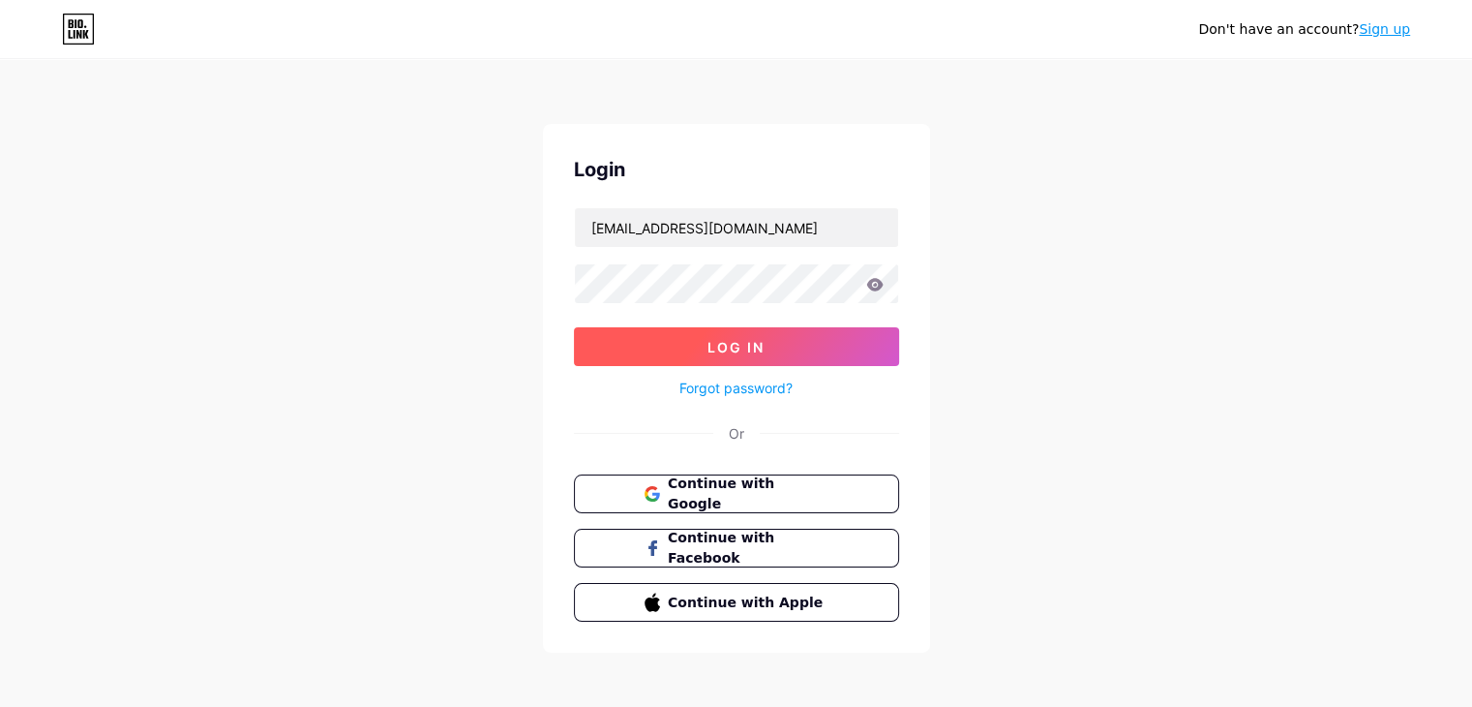
click at [741, 343] on span "Log In" at bounding box center [736, 347] width 57 height 16
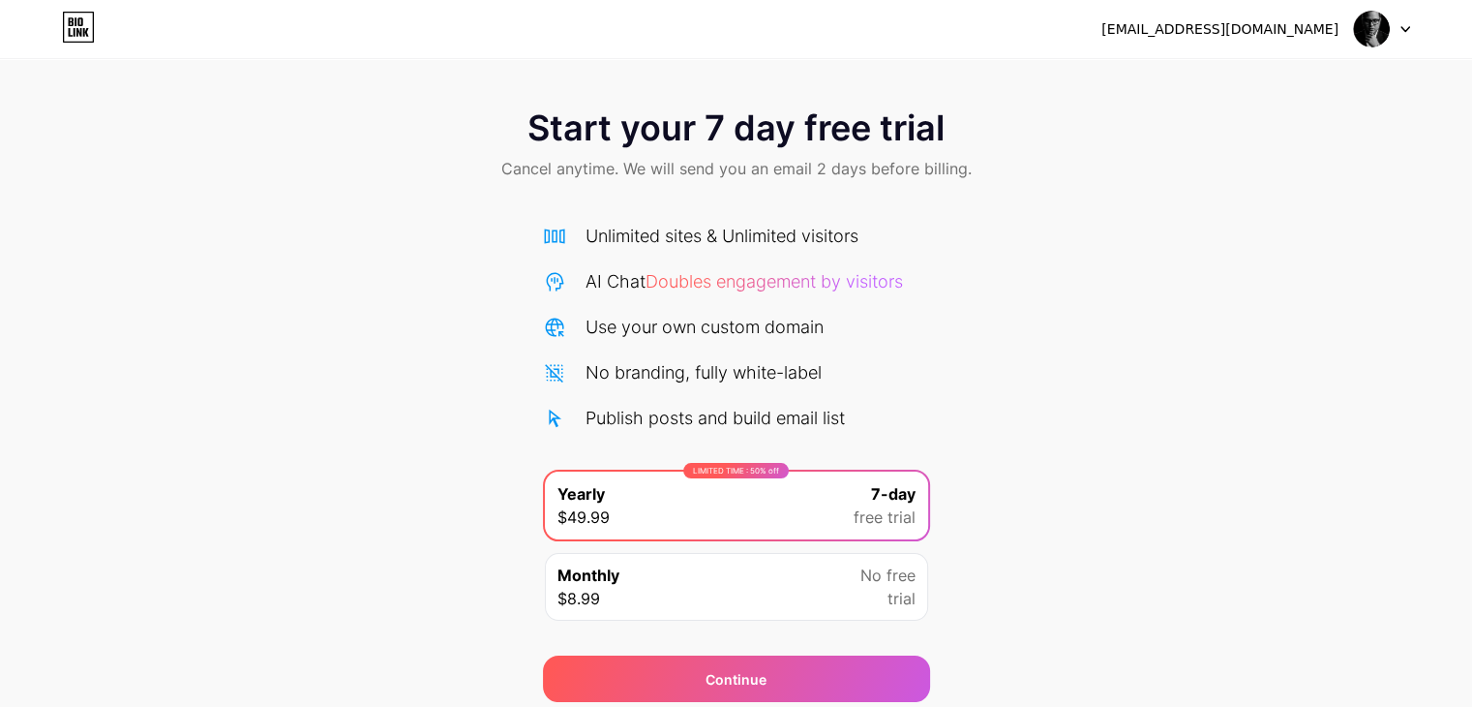
click at [826, 276] on span "Doubles engagement by visitors" at bounding box center [774, 281] width 257 height 20
click at [735, 280] on span "Doubles engagement by visitors" at bounding box center [774, 281] width 257 height 20
click at [723, 249] on div "Unlimited sites & Unlimited visitors AI Chat Doubles engagement by visitors Use…" at bounding box center [736, 327] width 387 height 208
click at [661, 250] on div "Unlimited sites & Unlimited visitors AI Chat Doubles engagement by visitors Use…" at bounding box center [736, 327] width 387 height 208
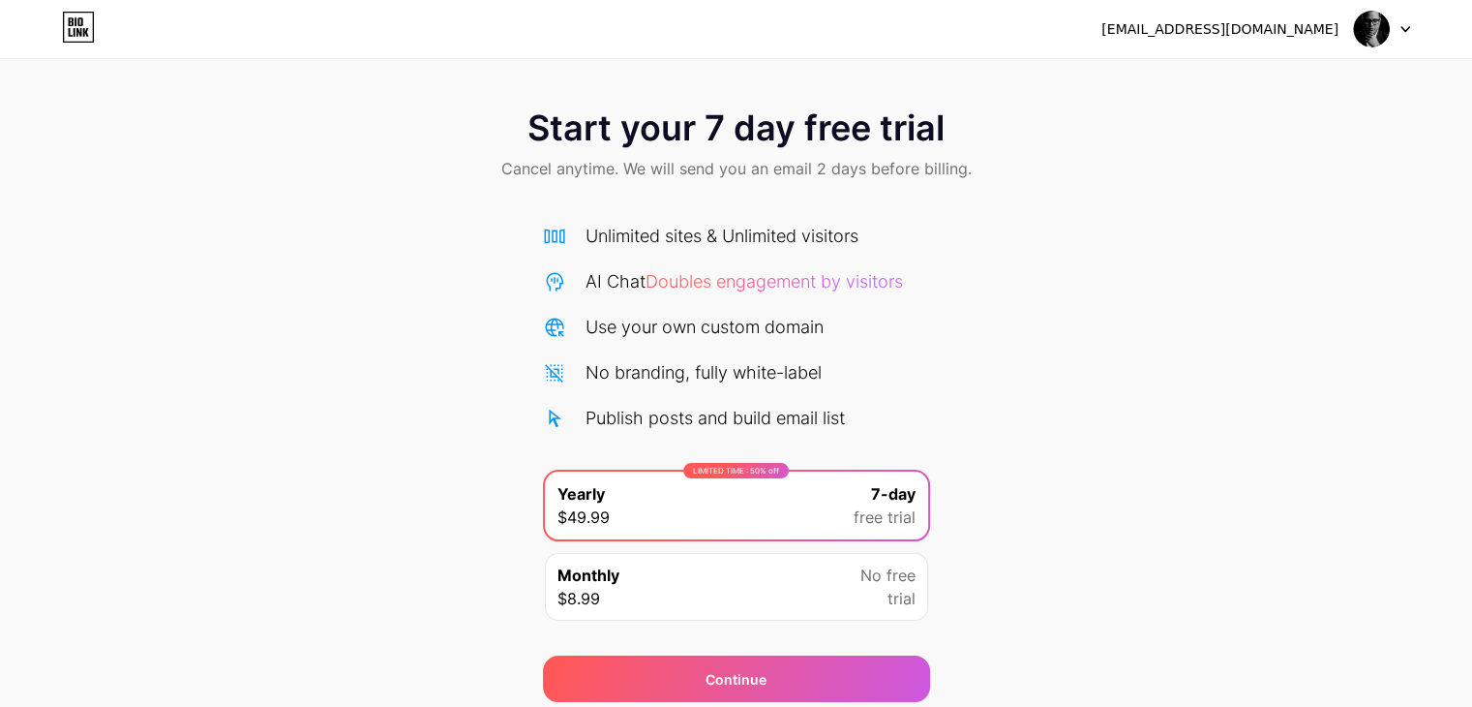
click at [1399, 28] on div at bounding box center [1382, 29] width 56 height 35
click at [1362, 24] on img at bounding box center [1371, 29] width 37 height 37
drag, startPoint x: 1361, startPoint y: 24, endPoint x: 1465, endPoint y: 299, distance: 293.8
click at [1465, 299] on div "Start your 7 day free trial Cancel anytime. We will send you an email 2 days be…" at bounding box center [736, 395] width 1472 height 613
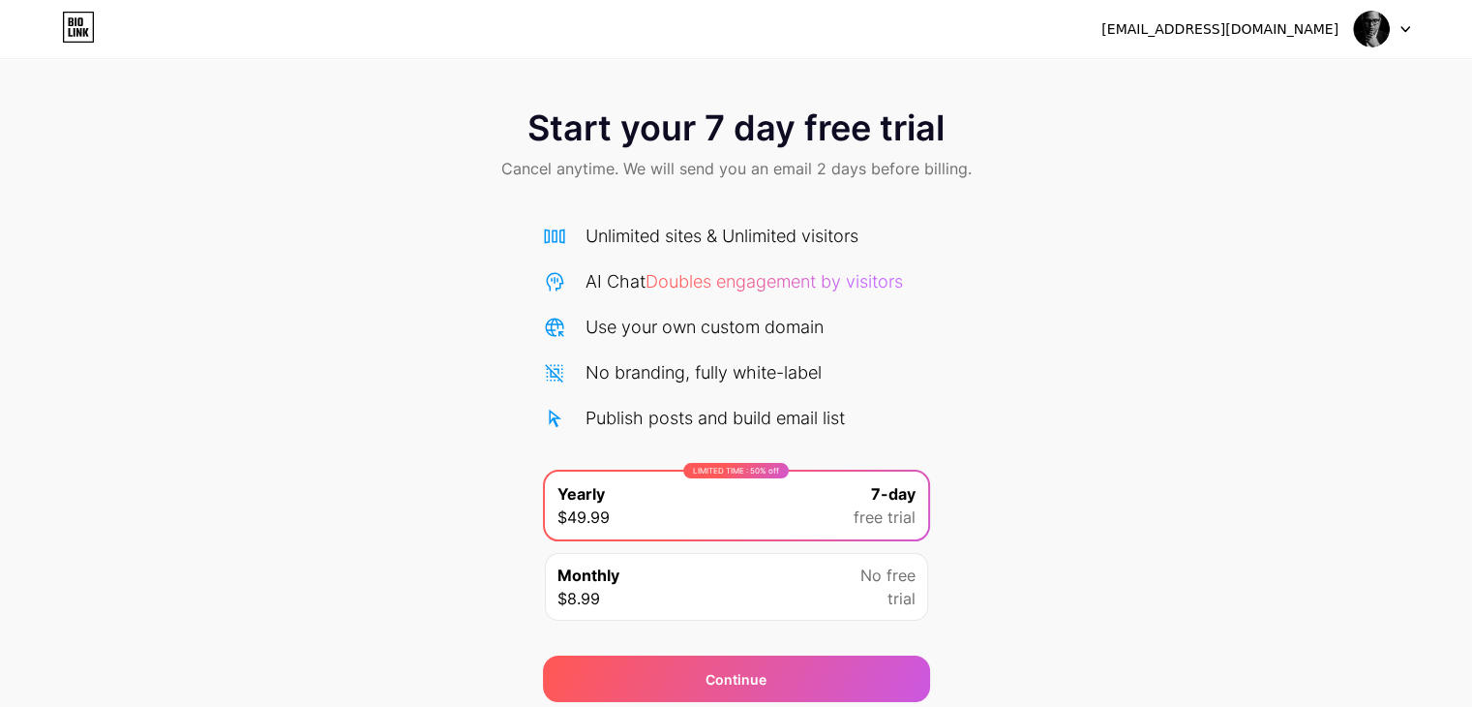
click at [1235, 31] on div "[EMAIL_ADDRESS][DOMAIN_NAME]" at bounding box center [1220, 29] width 237 height 20
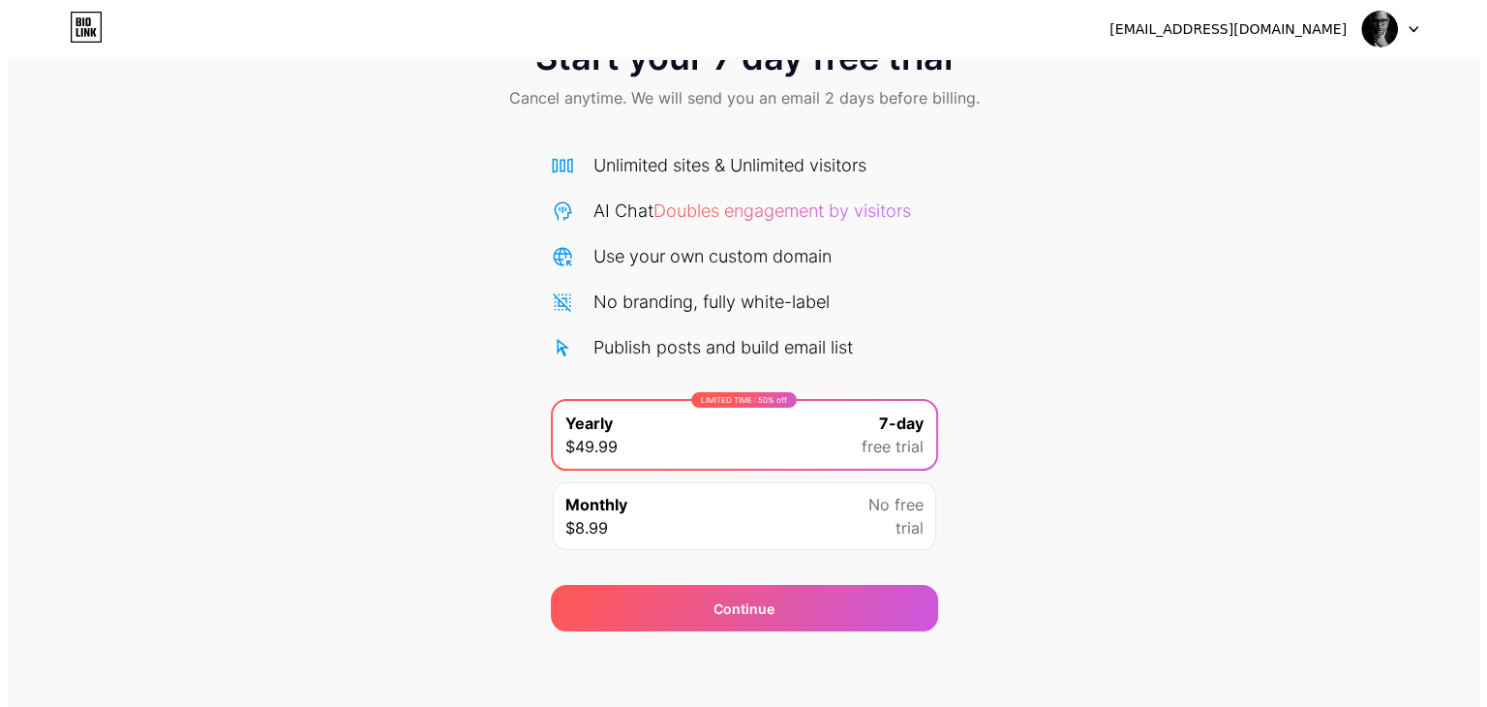
scroll to position [72, 0]
click at [686, 491] on div "Monthly $8.99 No free trial" at bounding box center [736, 515] width 383 height 68
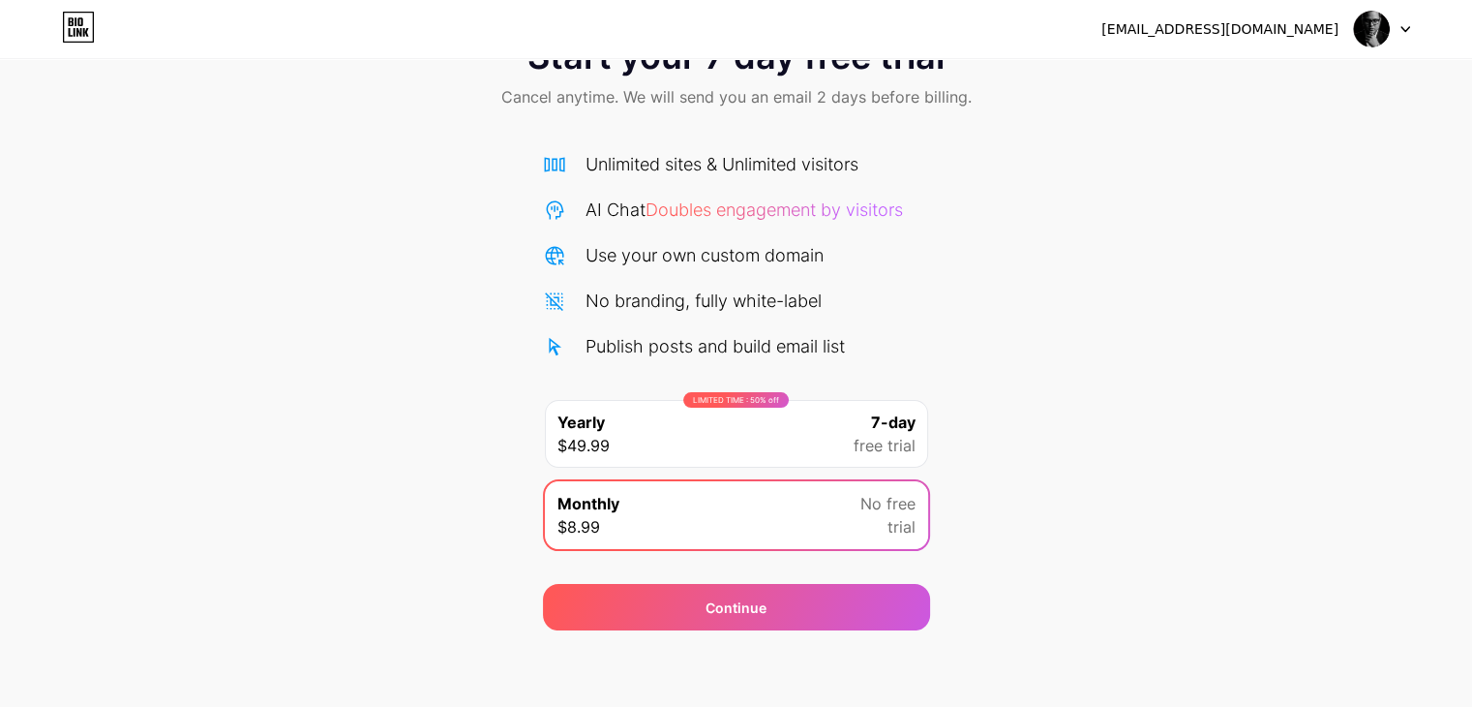
click at [802, 434] on div "LIMITED TIME : 50% off Yearly $49.99 7-day free trial" at bounding box center [736, 434] width 383 height 68
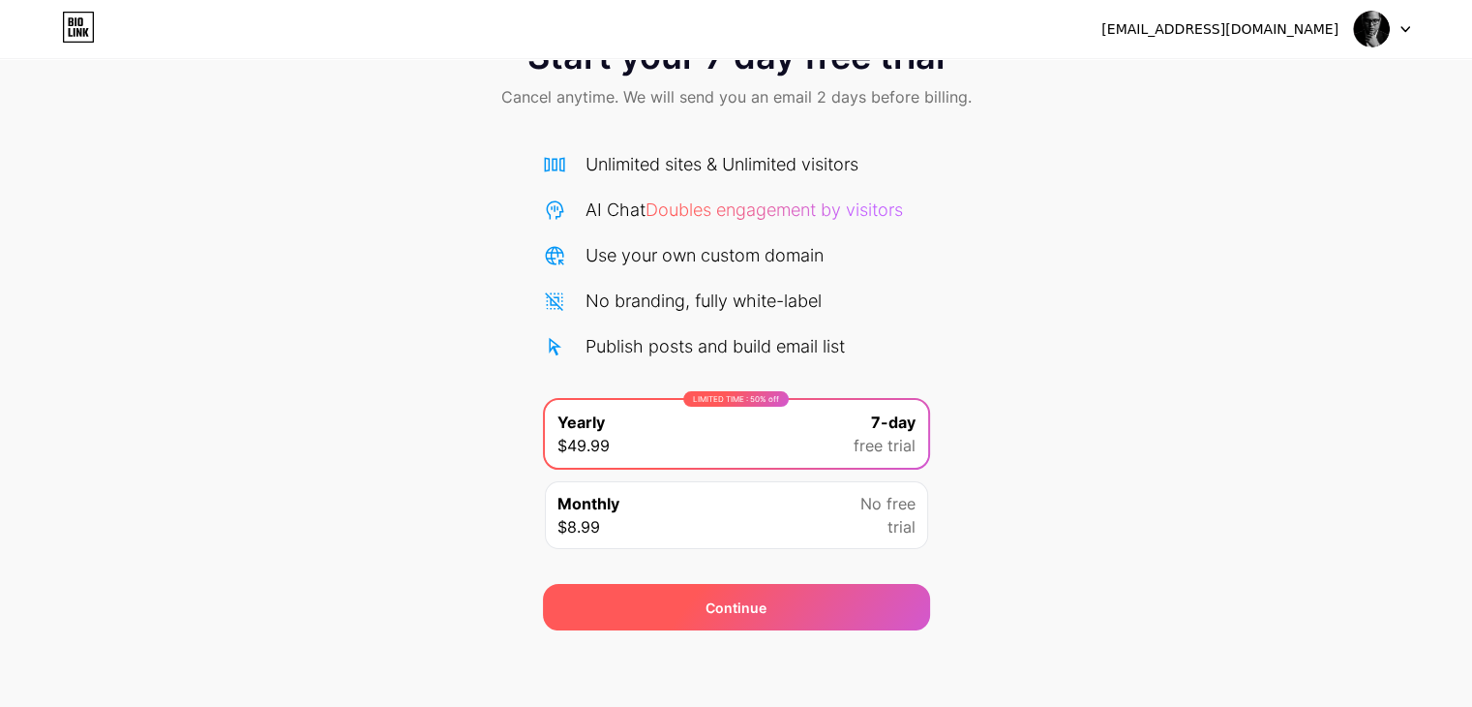
click at [775, 613] on div "Continue" at bounding box center [736, 607] width 387 height 46
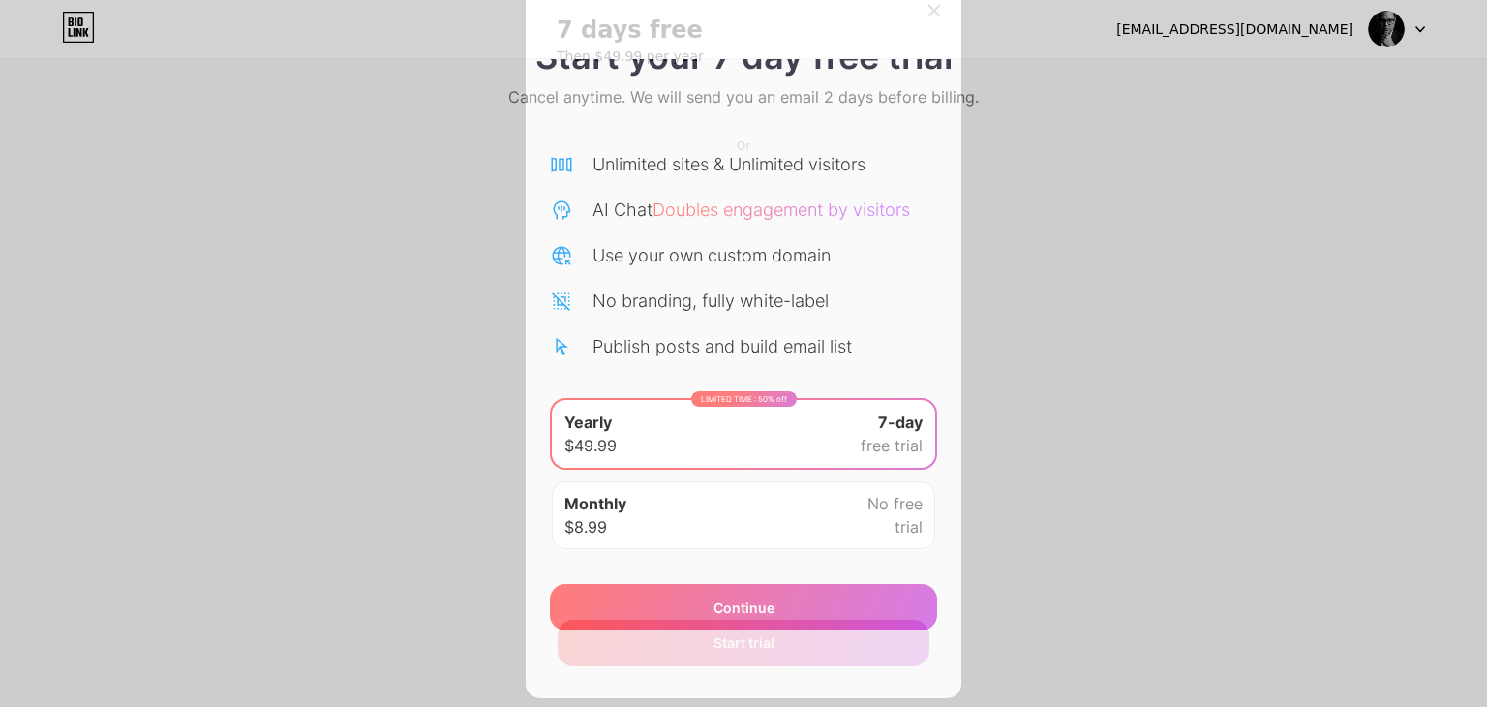
scroll to position [93, 0]
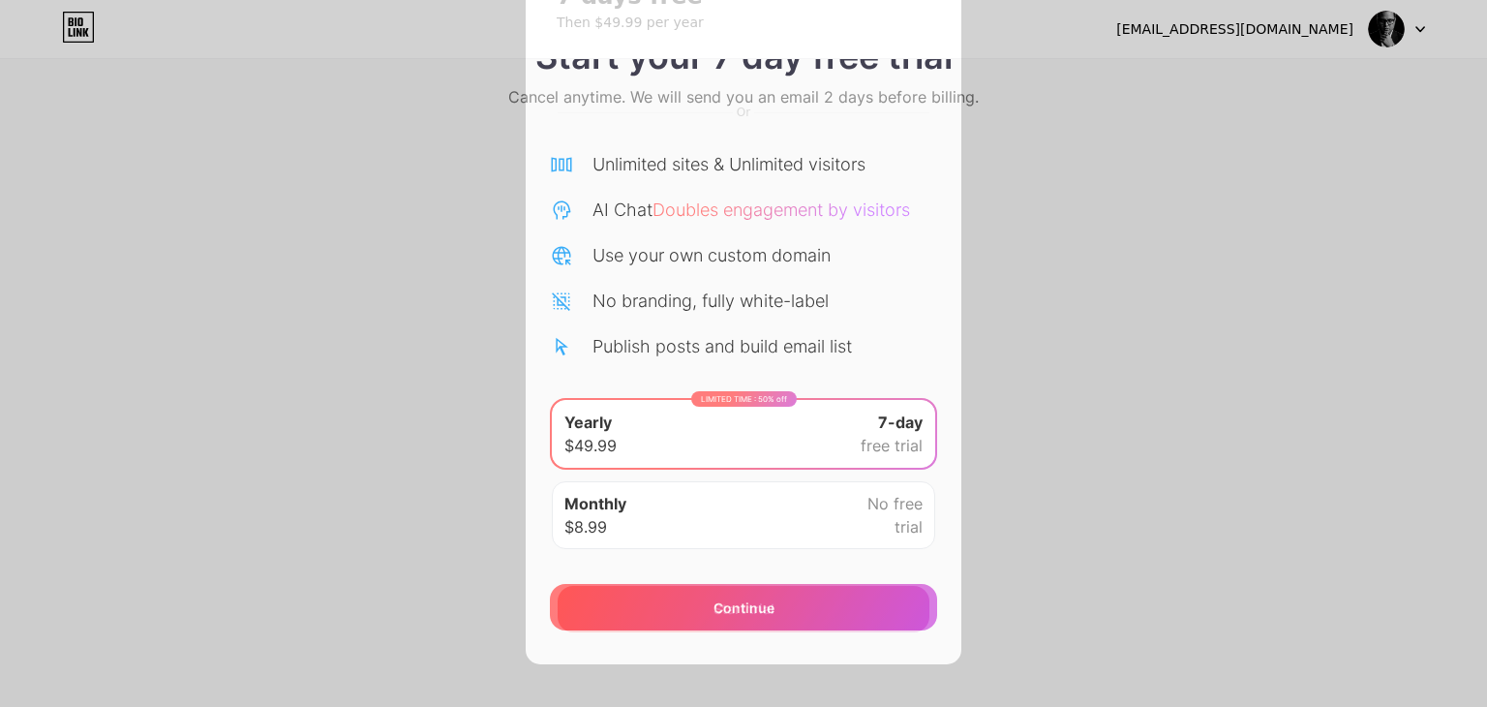
click at [777, 611] on div "Start trial" at bounding box center [744, 609] width 372 height 46
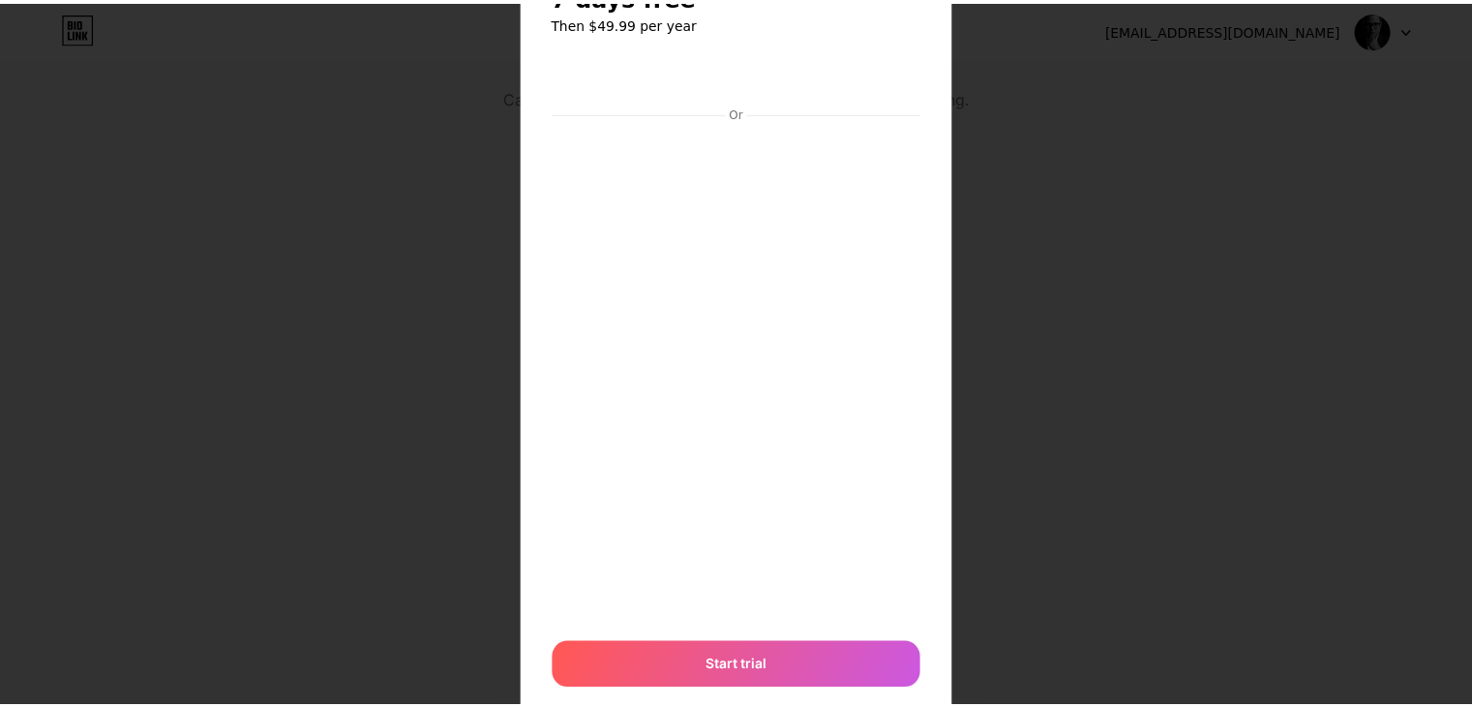
scroll to position [0, 0]
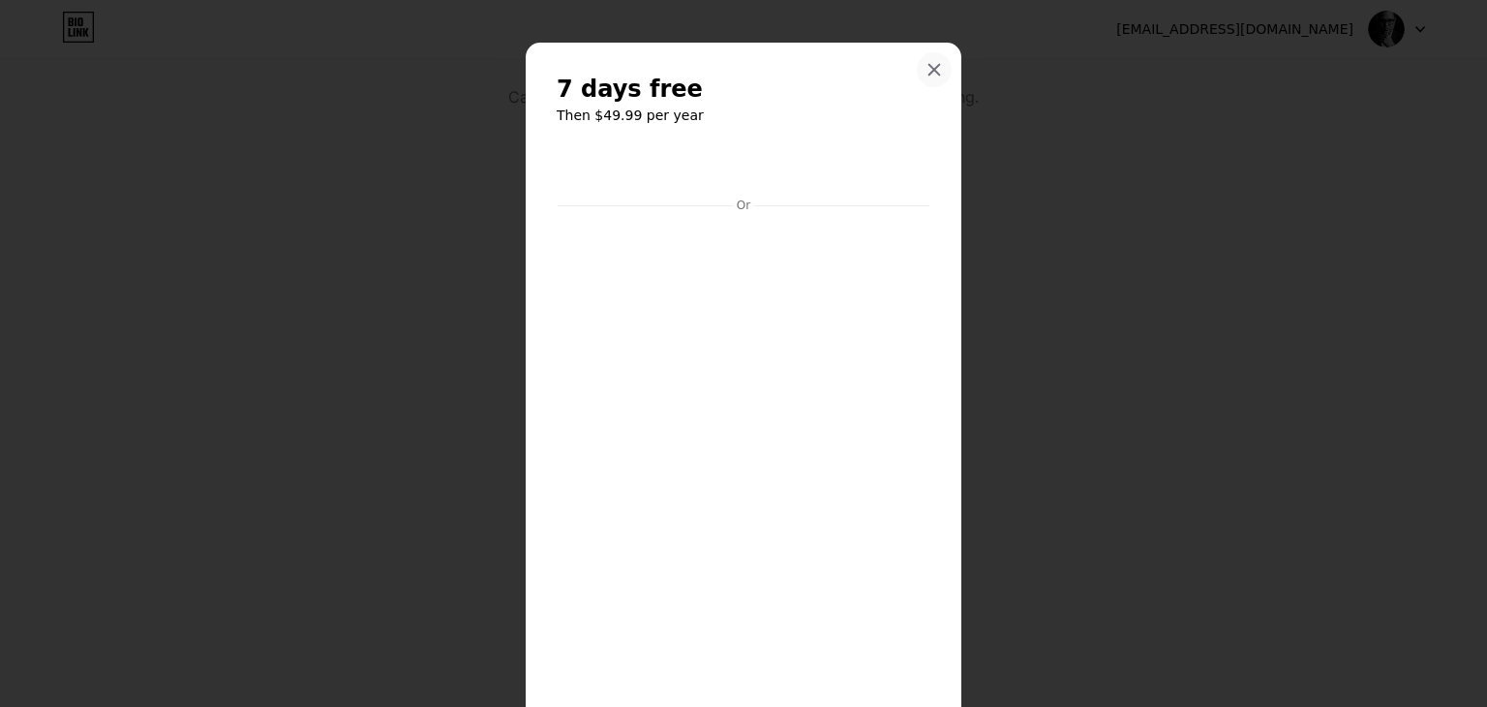
click at [926, 62] on icon at bounding box center [933, 69] width 15 height 15
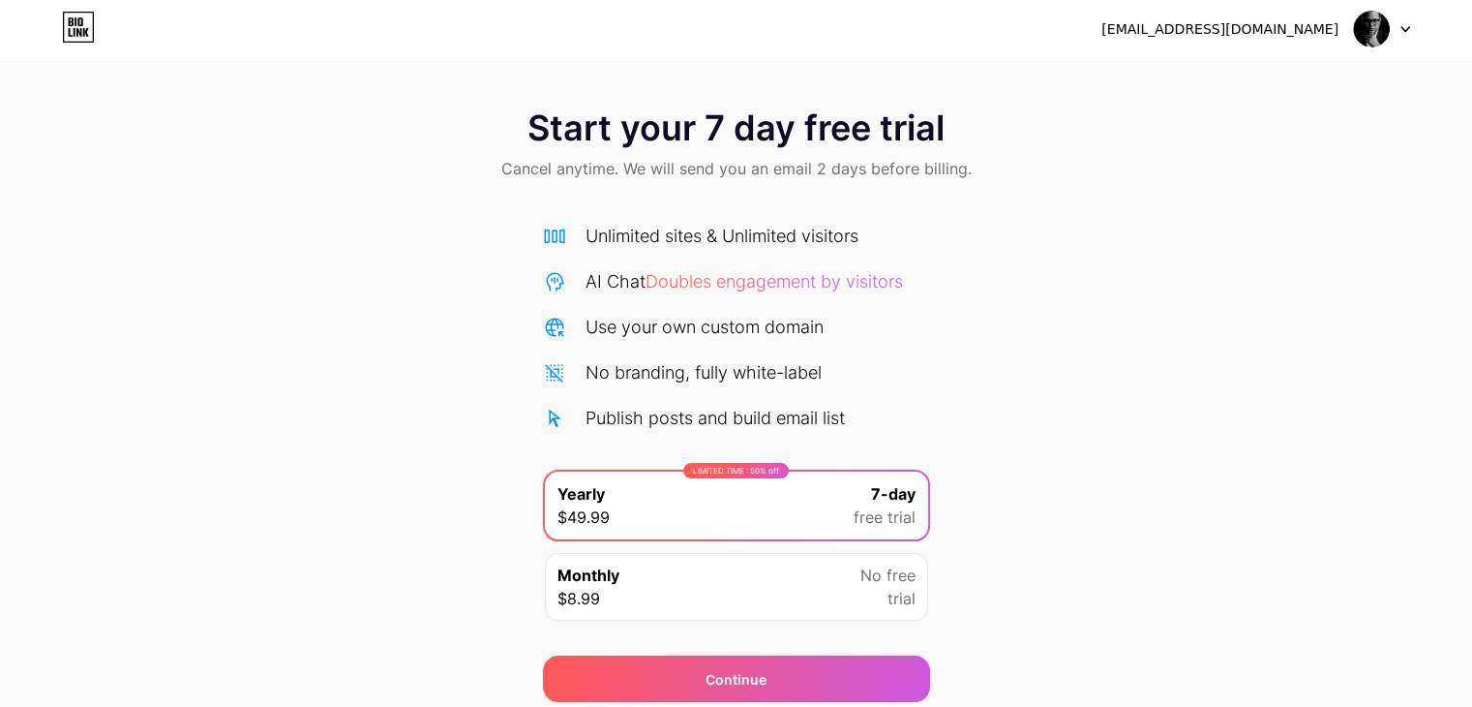
click at [79, 31] on icon at bounding box center [78, 27] width 33 height 31
